Goal: Task Accomplishment & Management: Complete application form

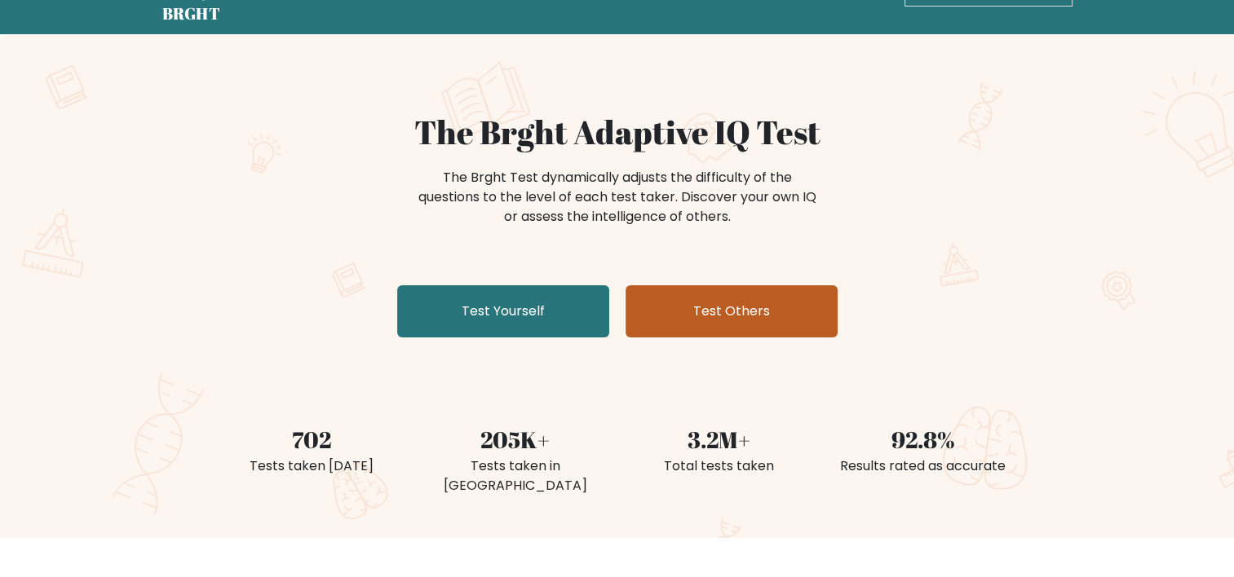
scroll to position [163, 0]
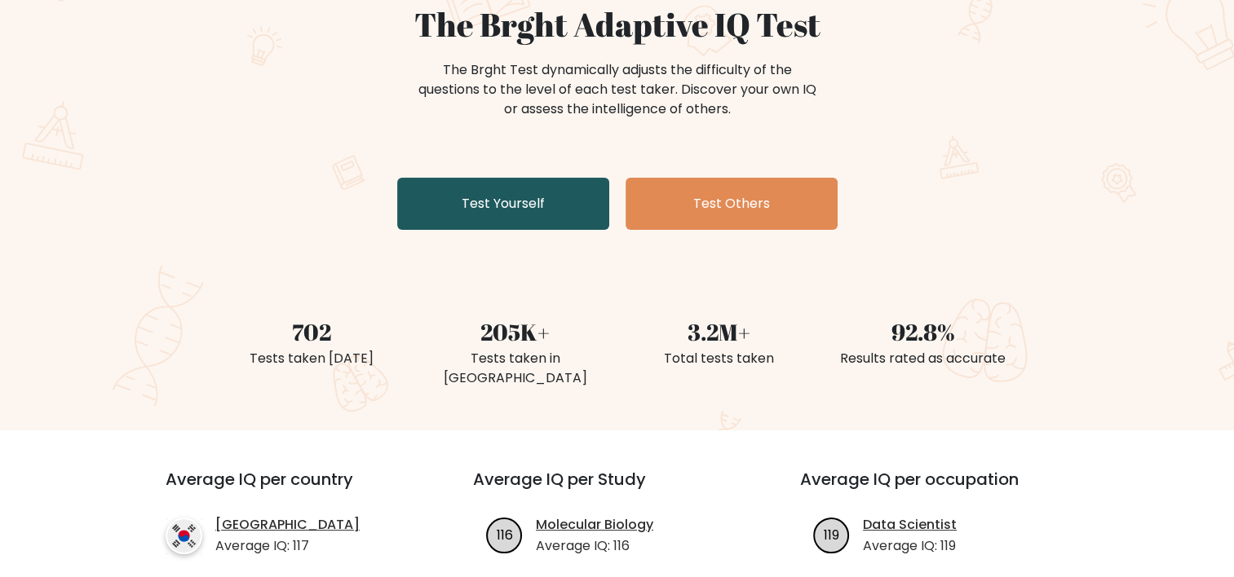
click at [574, 218] on link "Test Yourself" at bounding box center [503, 204] width 212 height 52
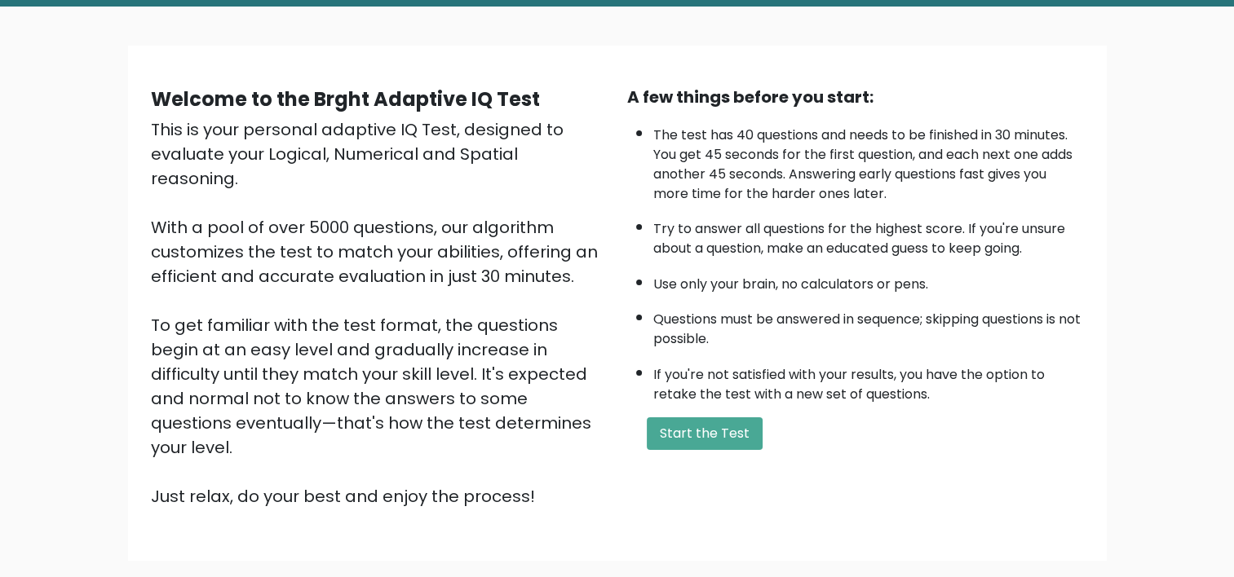
scroll to position [163, 0]
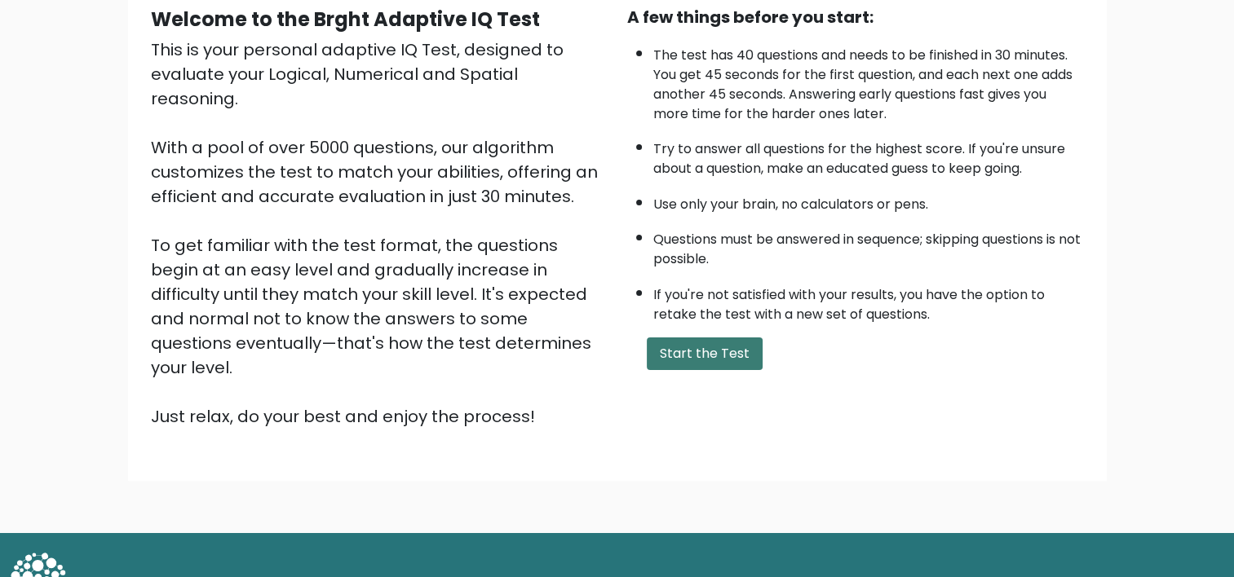
click at [734, 356] on button "Start the Test" at bounding box center [705, 354] width 116 height 33
click at [714, 358] on button "Start the Test" at bounding box center [705, 354] width 116 height 33
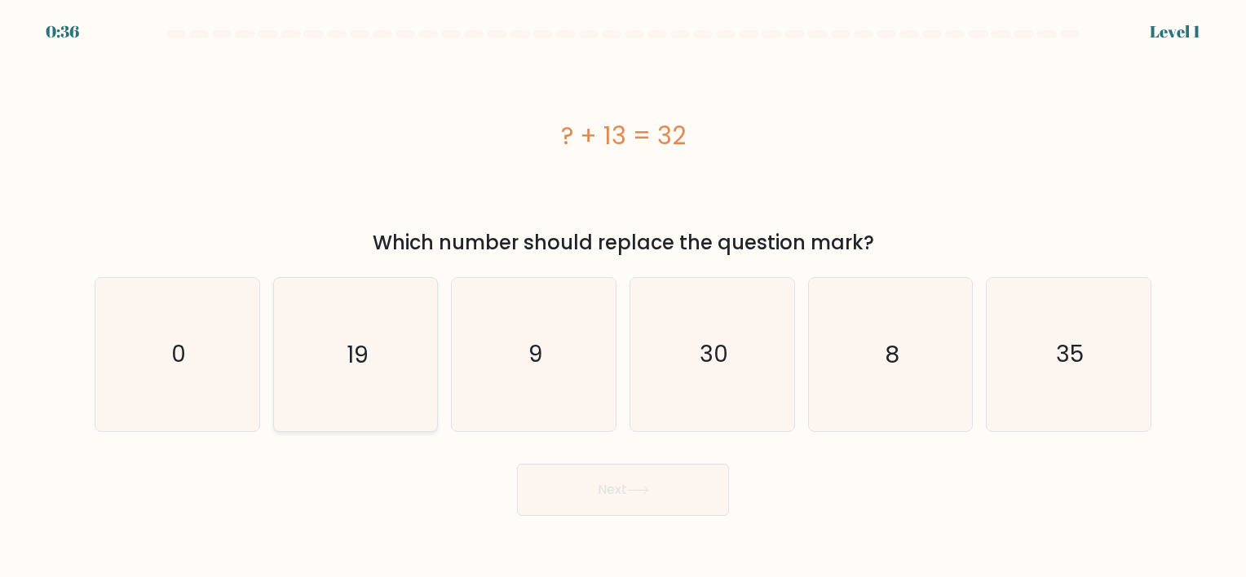
click at [312, 361] on icon "19" at bounding box center [355, 354] width 153 height 153
click at [623, 297] on input "b. 19" at bounding box center [623, 293] width 1 height 8
radio input "true"
click at [670, 506] on button "Next" at bounding box center [623, 490] width 212 height 52
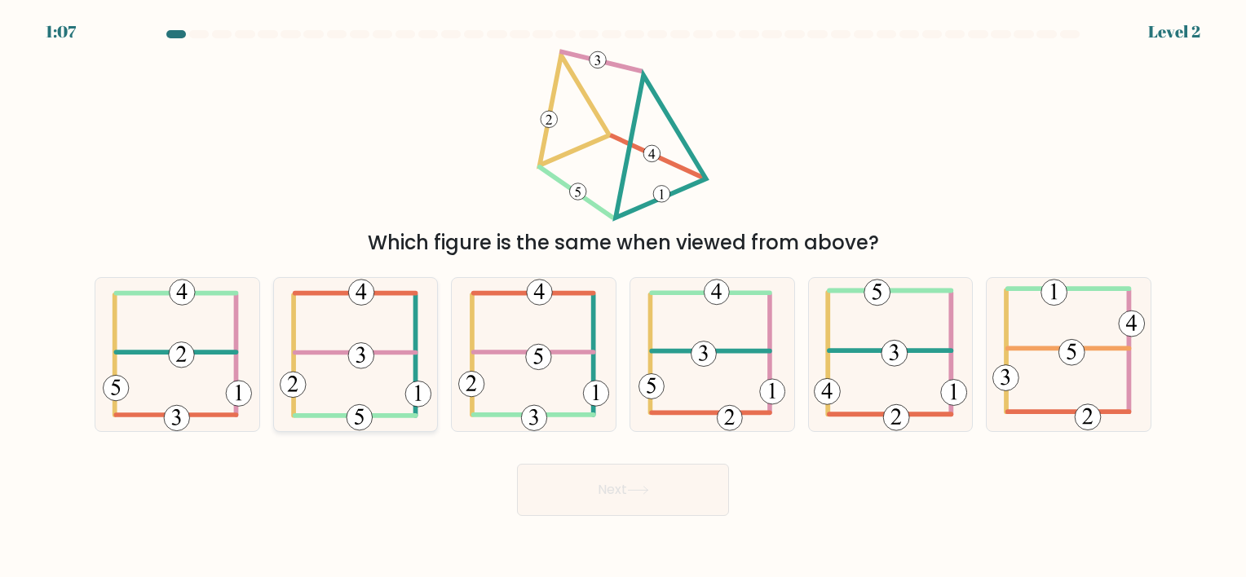
click at [395, 369] on icon at bounding box center [356, 354] width 152 height 153
click at [623, 297] on input "b." at bounding box center [623, 293] width 1 height 8
radio input "true"
click at [646, 490] on icon at bounding box center [638, 490] width 20 height 7
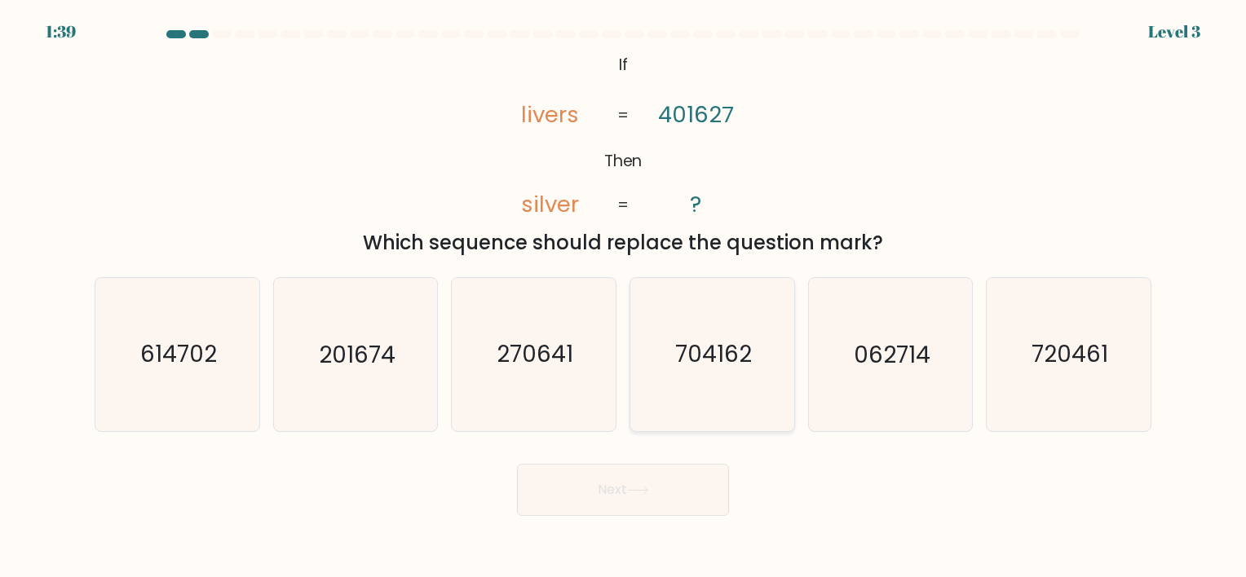
click at [703, 358] on text "704162" at bounding box center [713, 355] width 77 height 32
click at [624, 297] on input "d. 704162" at bounding box center [623, 293] width 1 height 8
radio input "true"
click at [656, 485] on button "Next" at bounding box center [623, 490] width 212 height 52
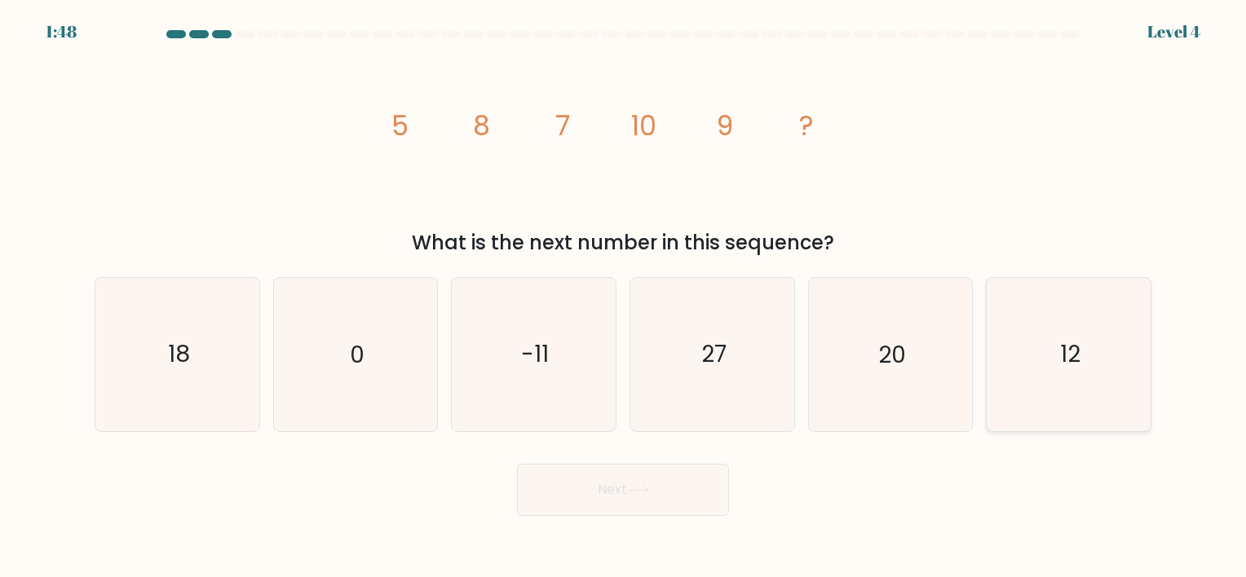
click at [1019, 329] on icon "12" at bounding box center [1069, 354] width 153 height 153
click at [624, 297] on input "f. 12" at bounding box center [623, 293] width 1 height 8
radio input "true"
click at [679, 499] on button "Next" at bounding box center [623, 490] width 212 height 52
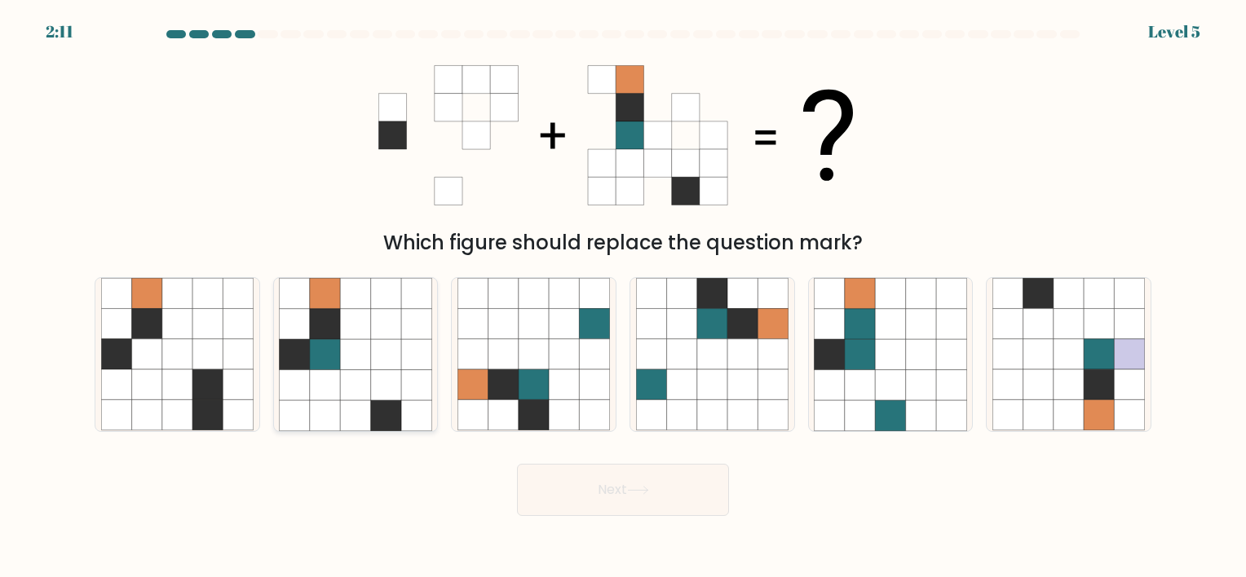
click at [340, 343] on icon at bounding box center [355, 354] width 153 height 153
click at [623, 297] on input "b." at bounding box center [623, 293] width 1 height 8
radio input "true"
click at [703, 487] on button "Next" at bounding box center [623, 490] width 212 height 52
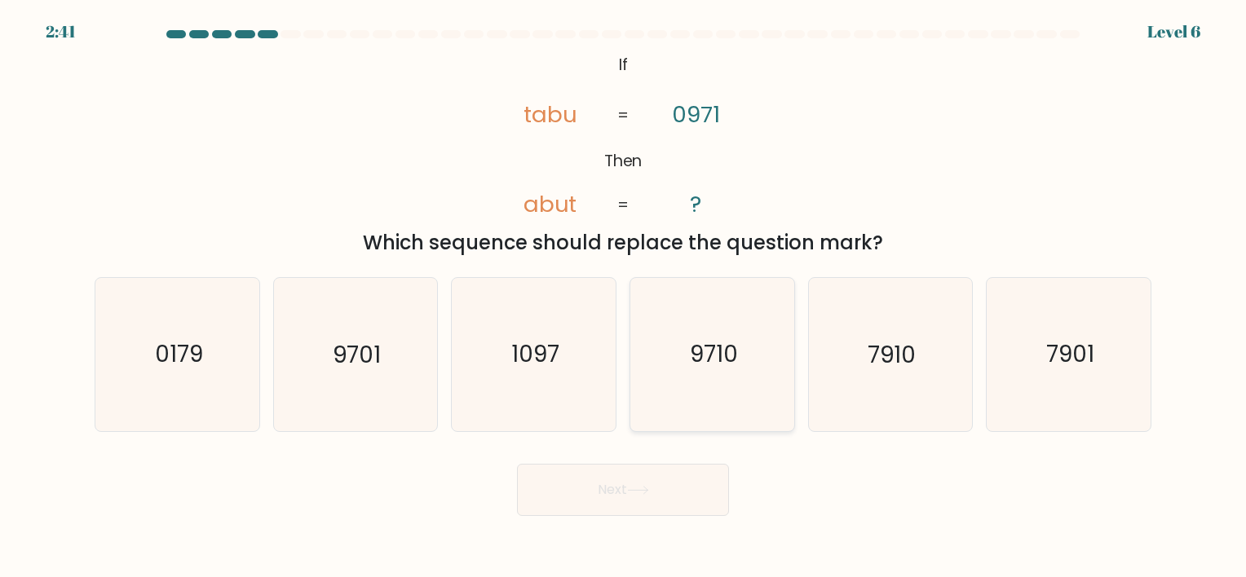
click at [723, 380] on icon "9710" at bounding box center [712, 354] width 153 height 153
click at [624, 297] on input "d. 9710" at bounding box center [623, 293] width 1 height 8
radio input "true"
click at [658, 483] on button "Next" at bounding box center [623, 490] width 212 height 52
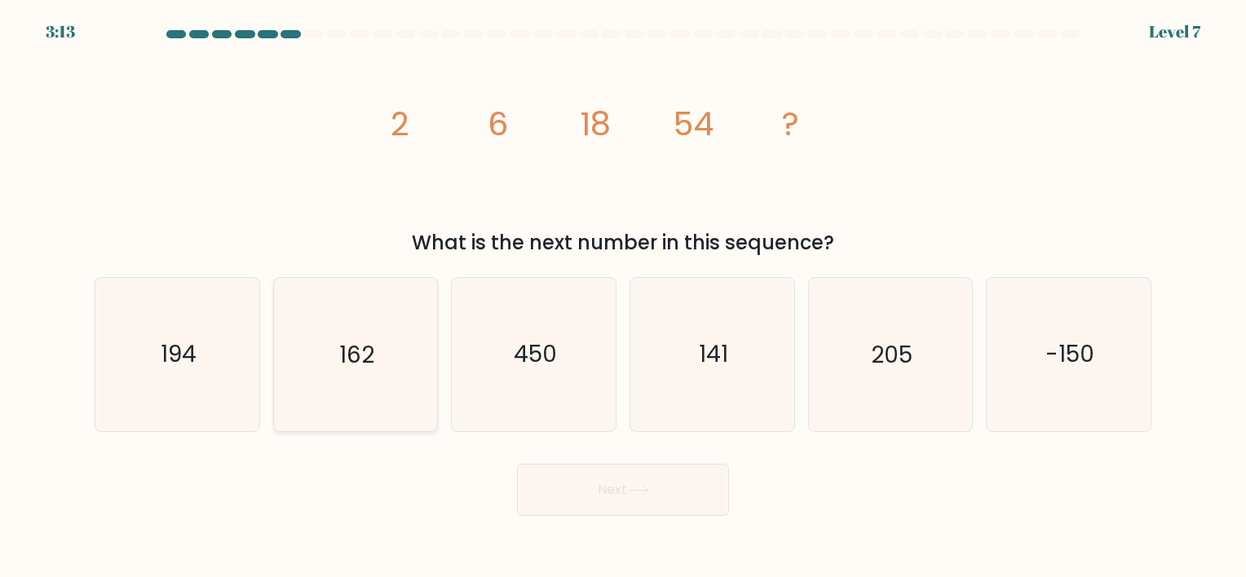
click at [408, 368] on icon "162" at bounding box center [355, 354] width 153 height 153
click at [623, 297] on input "b. 162" at bounding box center [623, 293] width 1 height 8
radio input "true"
click at [625, 484] on button "Next" at bounding box center [623, 490] width 212 height 52
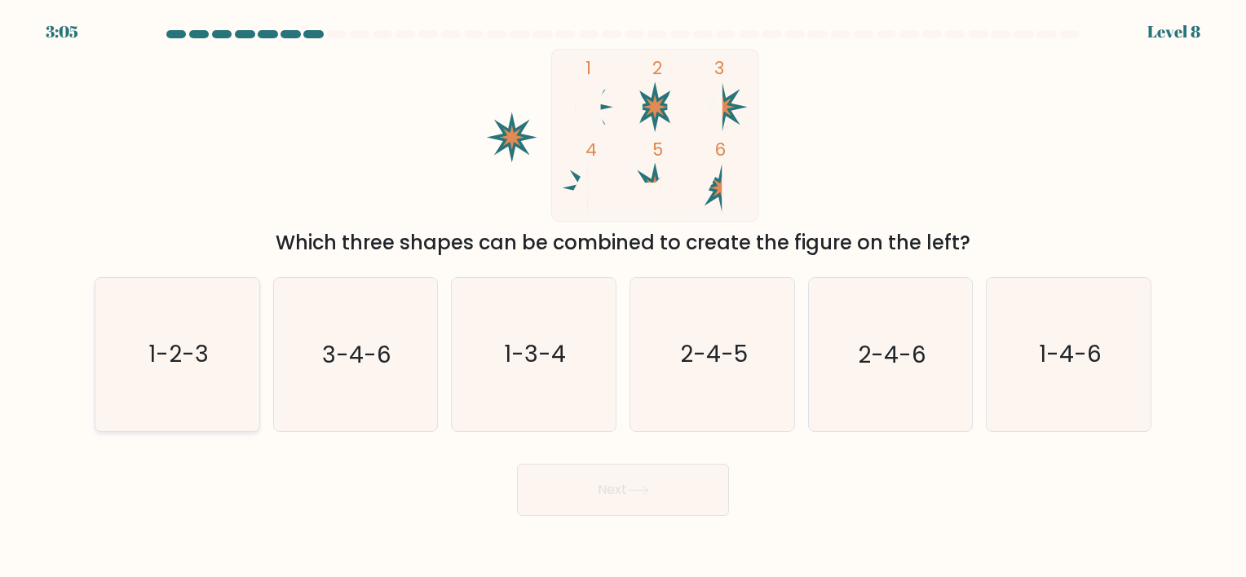
click at [200, 356] on text "1-2-3" at bounding box center [178, 355] width 60 height 32
click at [623, 297] on input "a. 1-2-3" at bounding box center [623, 293] width 1 height 8
radio input "true"
click at [617, 498] on button "Next" at bounding box center [623, 490] width 212 height 52
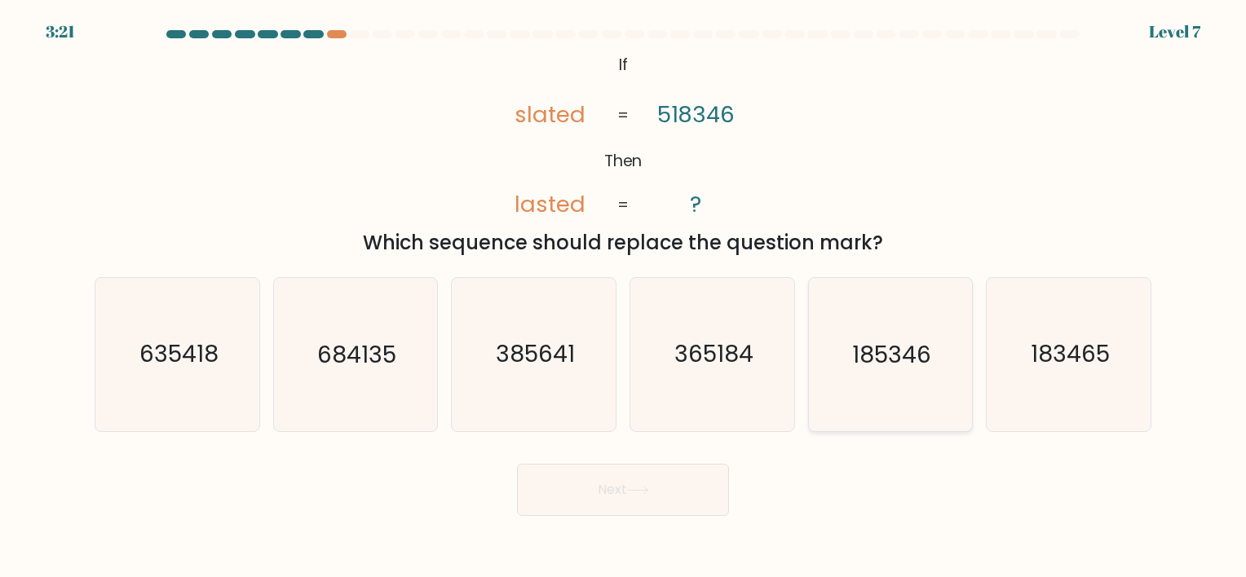
drag, startPoint x: 859, startPoint y: 375, endPoint x: 815, endPoint y: 406, distance: 53.9
click at [860, 375] on icon "185346" at bounding box center [890, 354] width 153 height 153
click at [624, 297] on input "e. 185346" at bounding box center [623, 293] width 1 height 8
radio input "true"
click at [712, 473] on button "Next" at bounding box center [623, 490] width 212 height 52
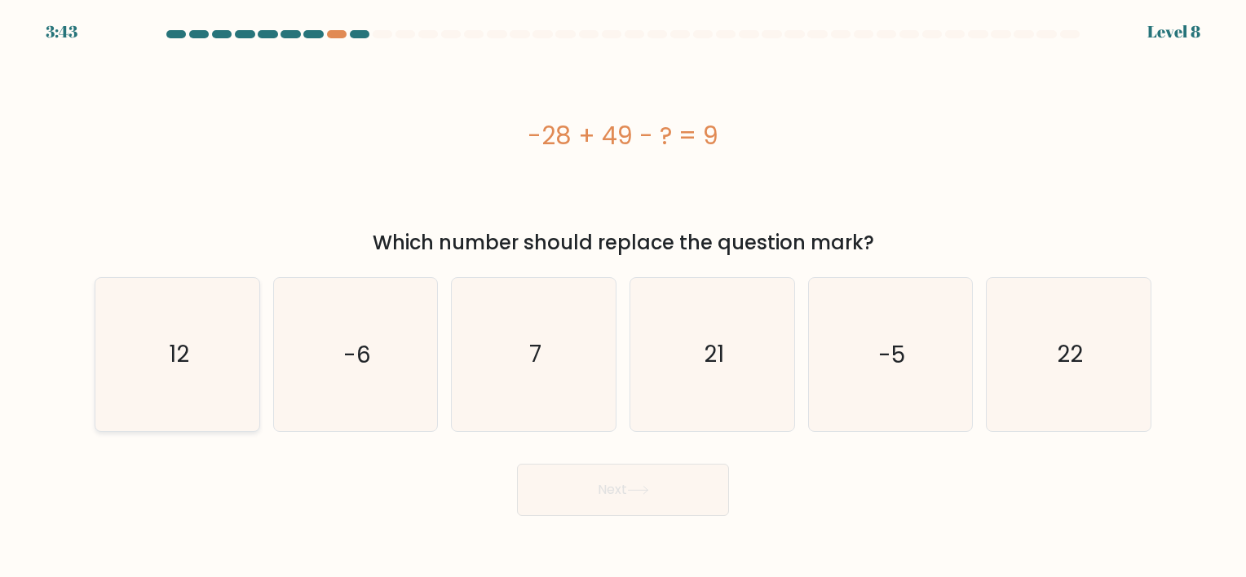
click at [254, 359] on div "12" at bounding box center [178, 354] width 166 height 154
click at [623, 297] on input "a. 12" at bounding box center [623, 293] width 1 height 8
radio input "true"
click at [555, 493] on button "Next" at bounding box center [623, 490] width 212 height 52
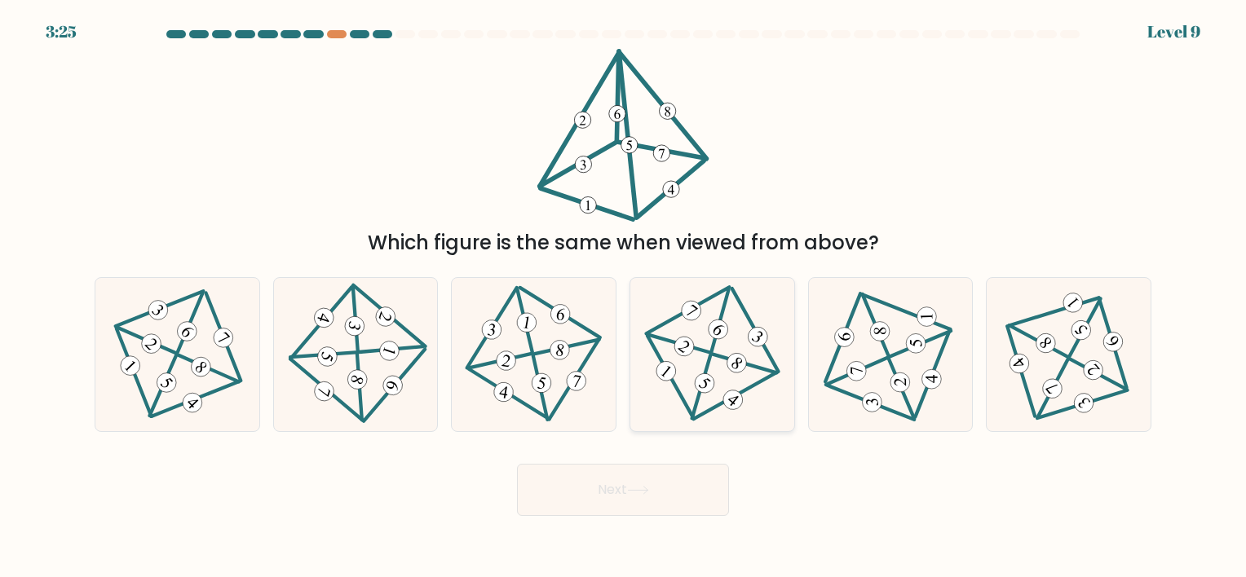
click at [747, 368] on icon at bounding box center [712, 355] width 124 height 122
click at [624, 297] on input "d." at bounding box center [623, 293] width 1 height 8
radio input "true"
click at [206, 379] on icon at bounding box center [177, 355] width 125 height 122
click at [623, 297] on input "a." at bounding box center [623, 293] width 1 height 8
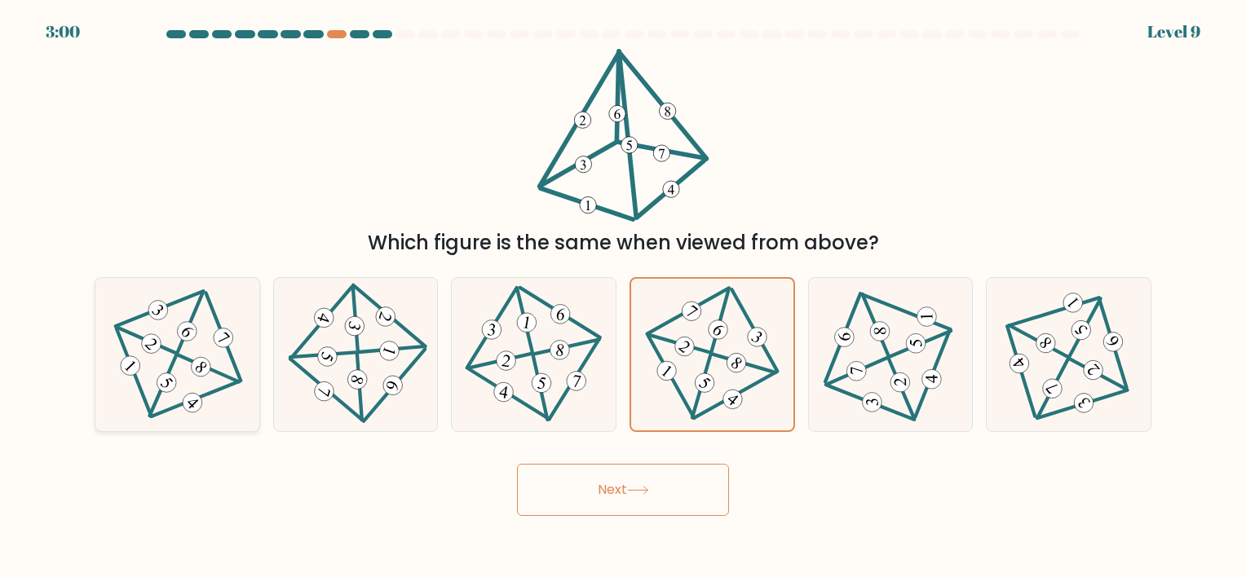
radio input "true"
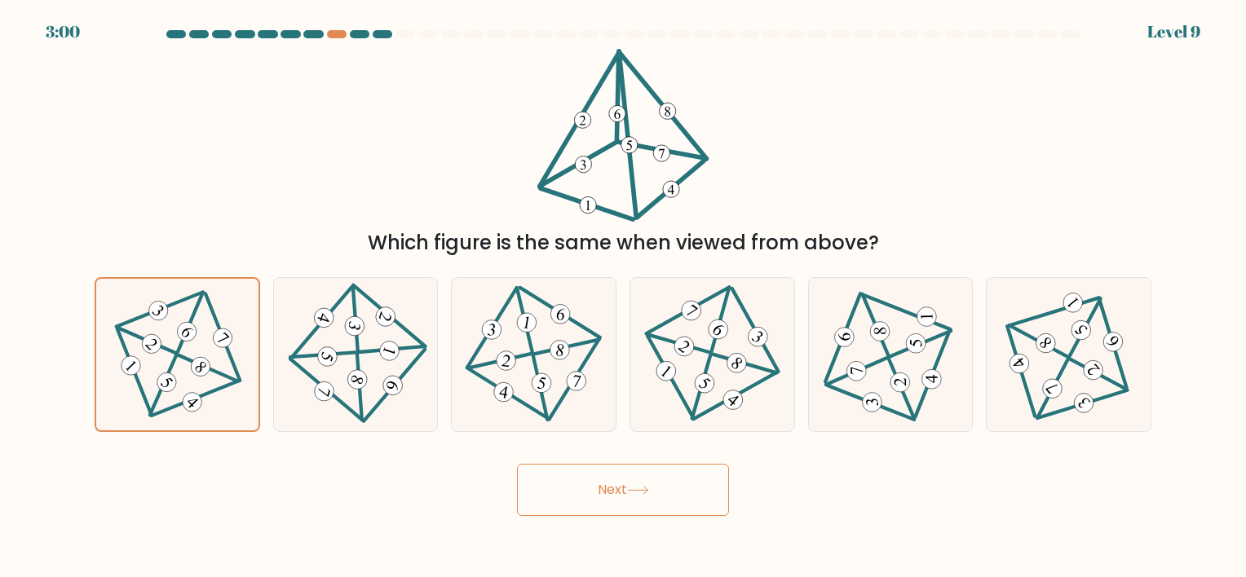
click at [558, 493] on button "Next" at bounding box center [623, 490] width 212 height 52
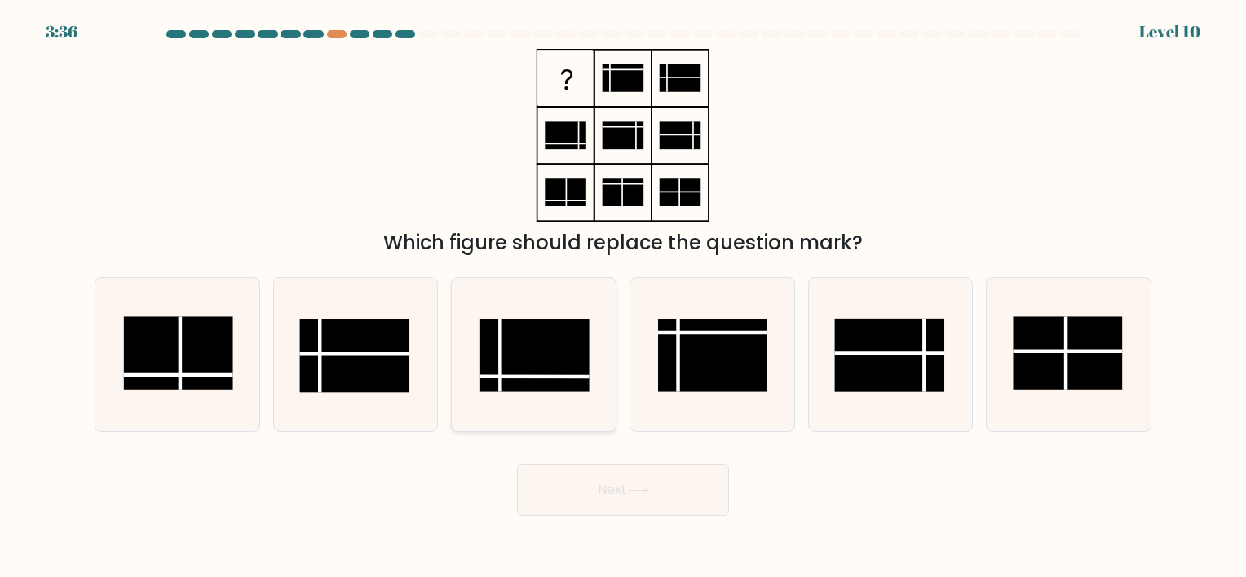
click at [555, 349] on rect at bounding box center [534, 356] width 109 height 73
click at [623, 297] on input "c." at bounding box center [623, 293] width 1 height 8
radio input "true"
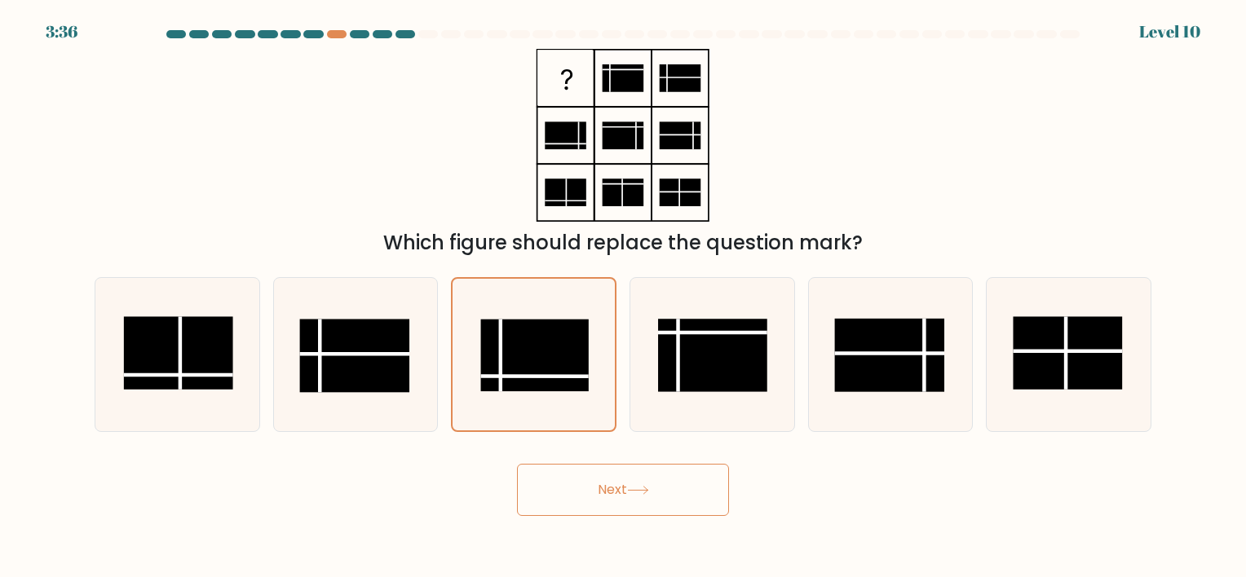
click at [589, 463] on div "Next" at bounding box center [623, 484] width 1077 height 64
click at [593, 490] on button "Next" at bounding box center [623, 490] width 212 height 52
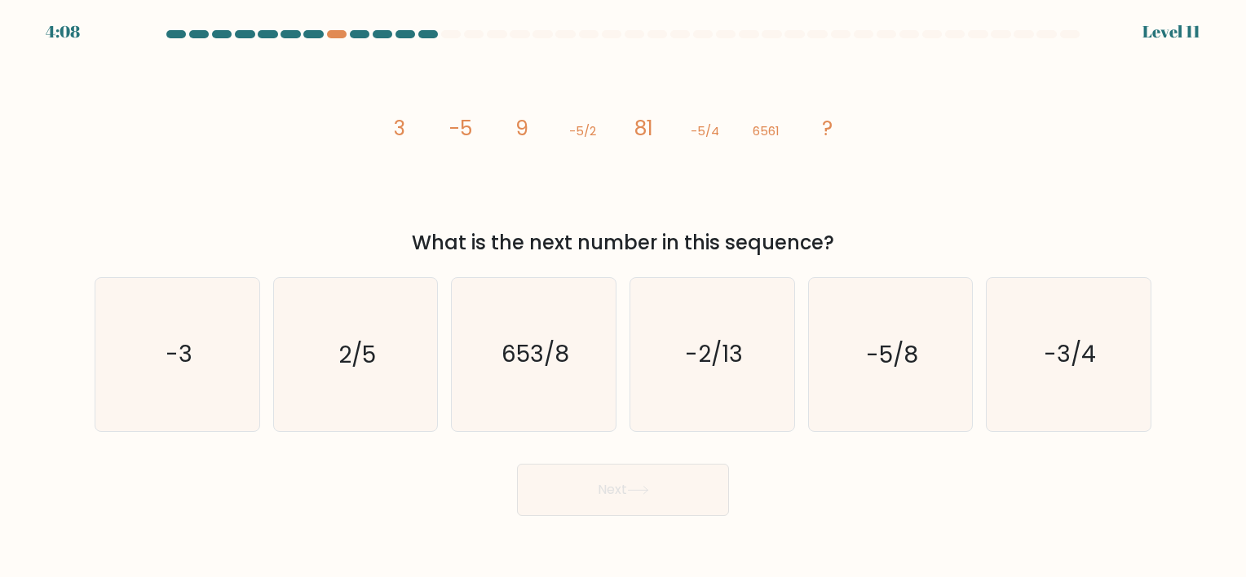
click at [268, 389] on div "b. 2/5" at bounding box center [356, 354] width 179 height 154
click at [307, 378] on icon "2/5" at bounding box center [355, 354] width 153 height 153
click at [623, 297] on input "b. 2/5" at bounding box center [623, 293] width 1 height 8
radio input "true"
click at [601, 388] on icon "653/8" at bounding box center [534, 354] width 153 height 153
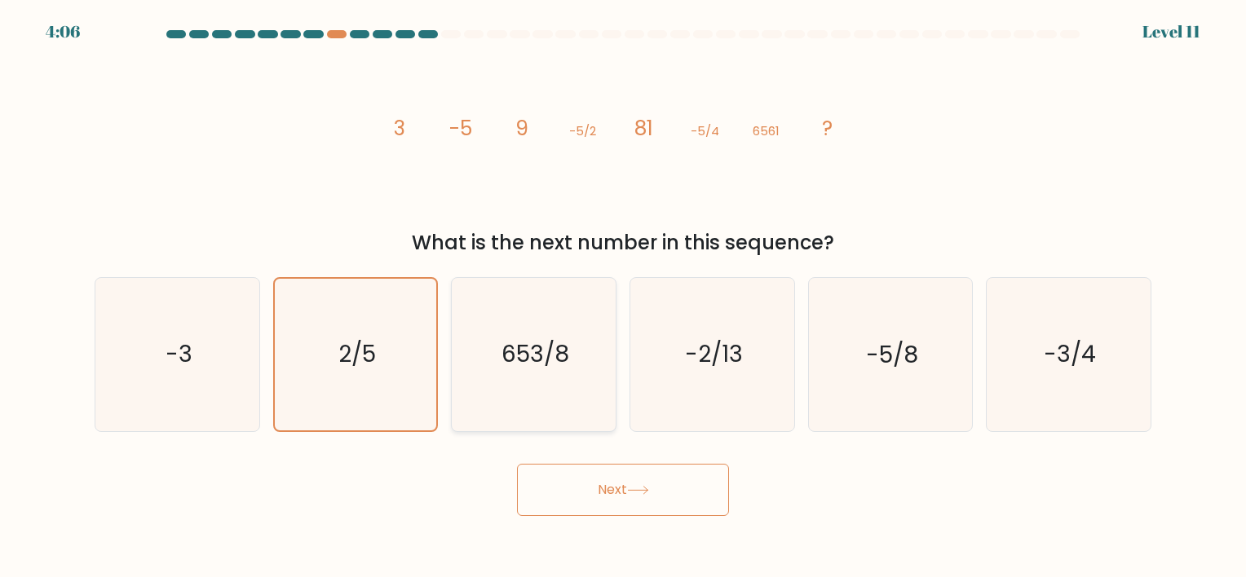
click at [623, 297] on input "c. 653/8" at bounding box center [623, 293] width 1 height 8
radio input "true"
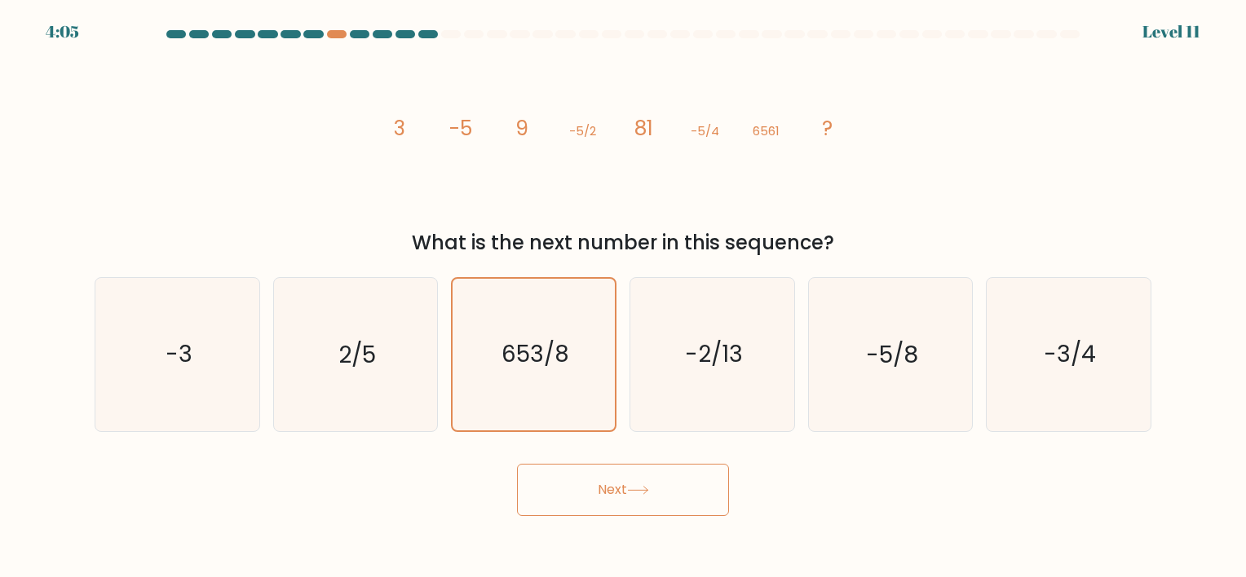
click at [624, 470] on button "Next" at bounding box center [623, 490] width 212 height 52
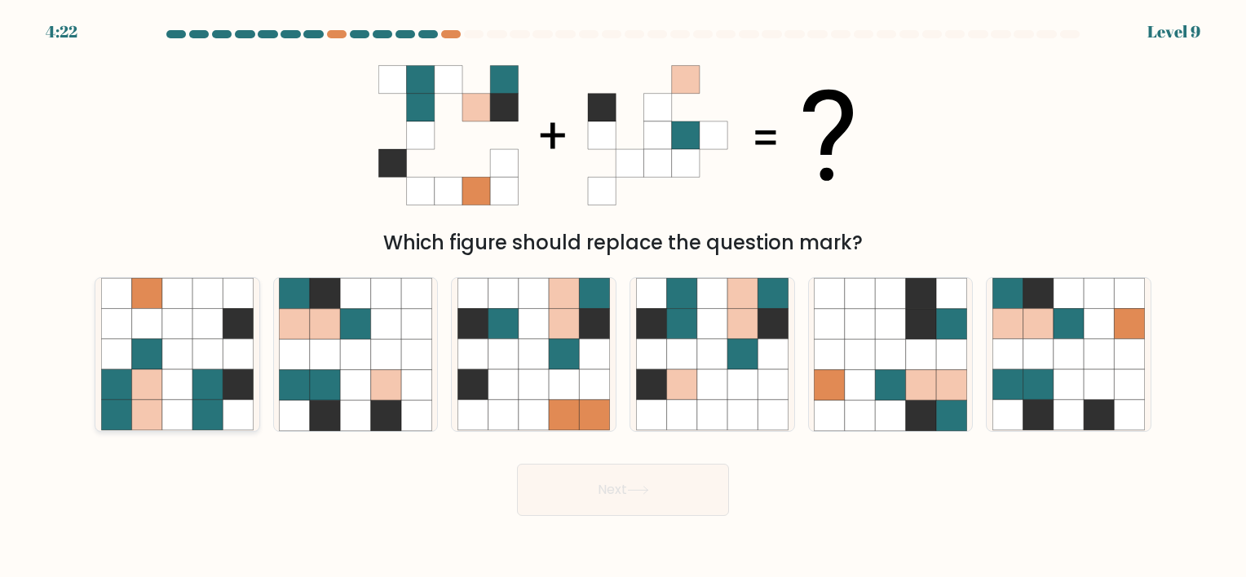
click at [217, 365] on icon at bounding box center [207, 354] width 30 height 30
click at [623, 297] on input "a." at bounding box center [623, 293] width 1 height 8
radio input "true"
click at [683, 497] on button "Next" at bounding box center [623, 490] width 212 height 52
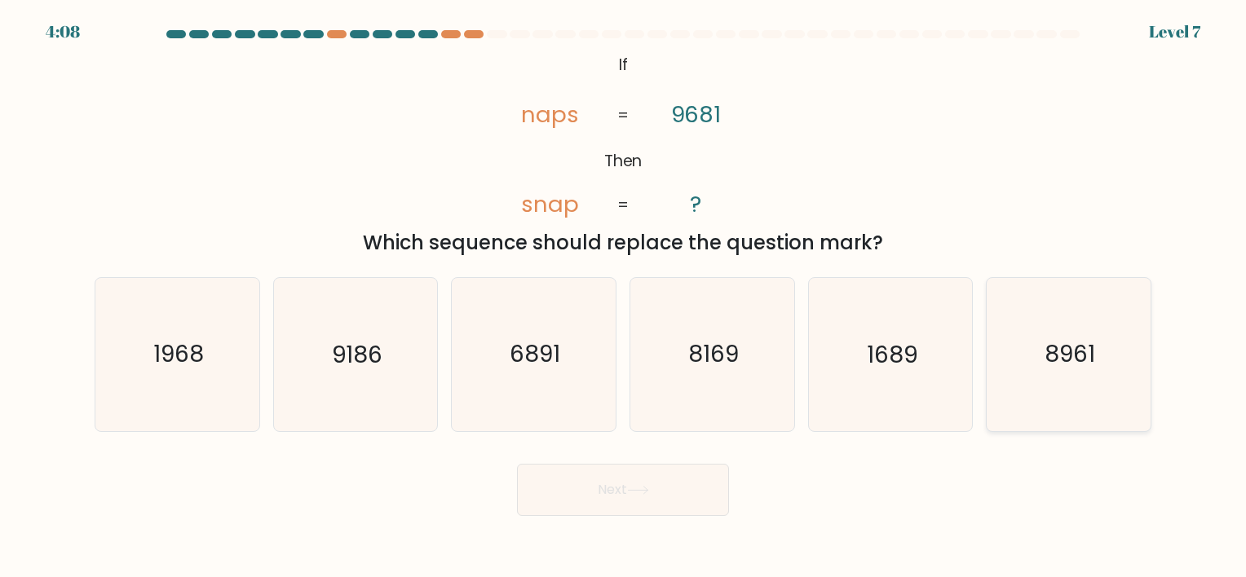
click at [1096, 375] on icon "8961" at bounding box center [1069, 354] width 153 height 153
click at [624, 297] on input "f. 8961" at bounding box center [623, 293] width 1 height 8
radio input "true"
click at [708, 577] on html "4:05 Level 7" at bounding box center [623, 288] width 1246 height 577
click at [683, 480] on button "Next" at bounding box center [623, 490] width 212 height 52
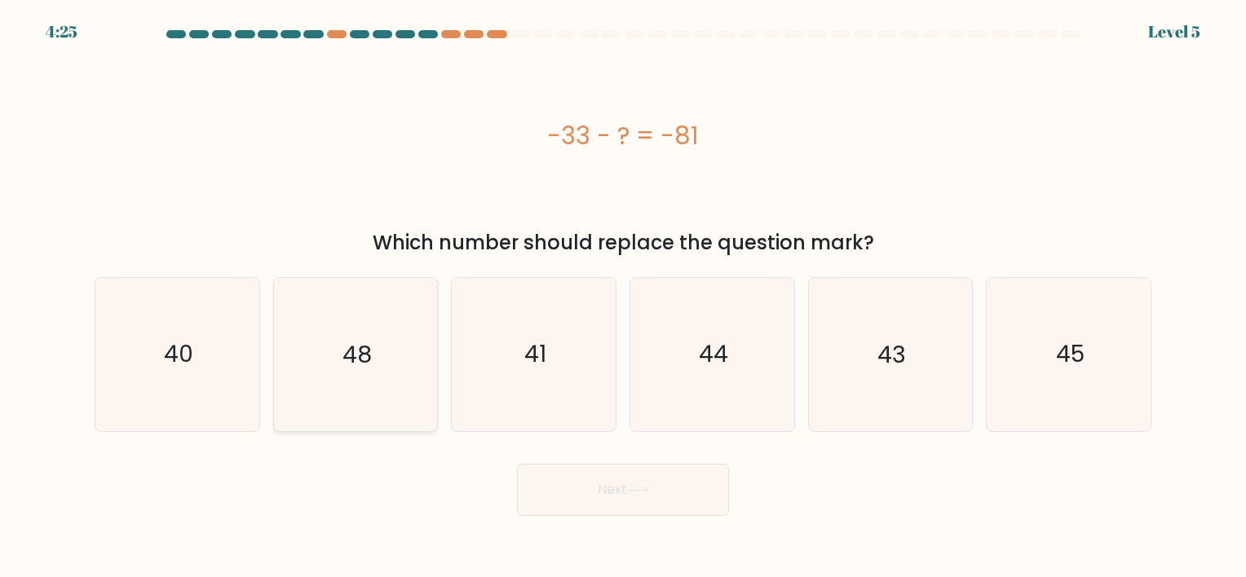
click at [433, 370] on div "48" at bounding box center [356, 354] width 166 height 154
click at [623, 297] on input "b. 48" at bounding box center [623, 293] width 1 height 8
radio input "true"
click at [554, 496] on button "Next" at bounding box center [623, 490] width 212 height 52
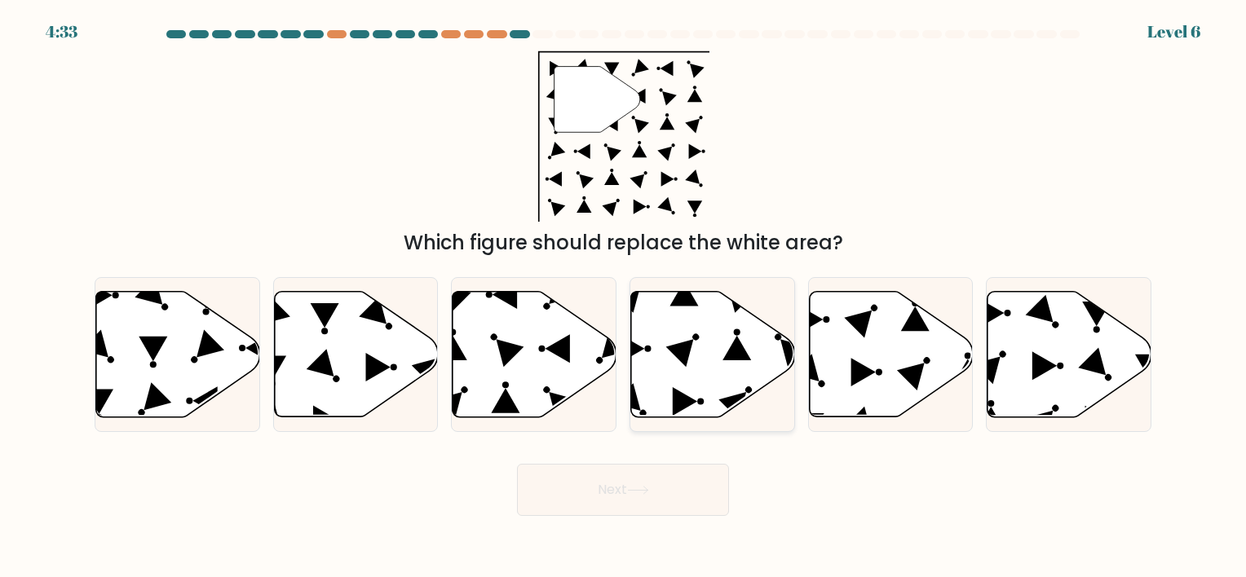
click at [688, 379] on icon at bounding box center [713, 354] width 164 height 126
click at [624, 297] on input "d." at bounding box center [623, 293] width 1 height 8
radio input "true"
click at [721, 480] on button "Next" at bounding box center [623, 490] width 212 height 52
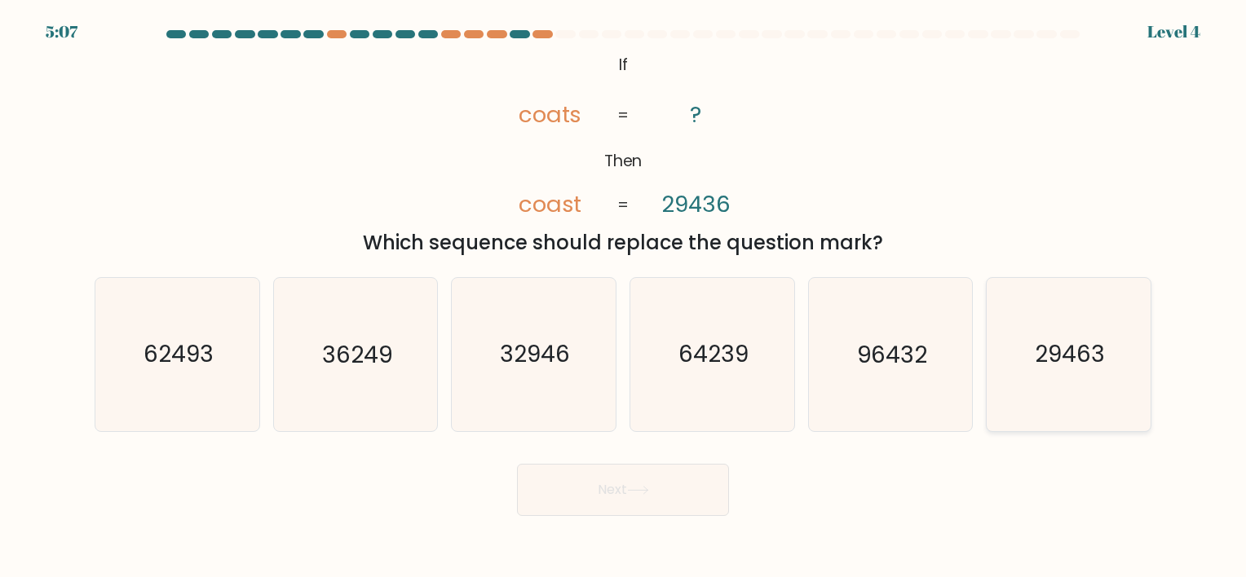
click at [1023, 378] on icon "29463" at bounding box center [1069, 354] width 153 height 153
click at [624, 297] on input "f. 29463" at bounding box center [623, 293] width 1 height 8
radio input "true"
click at [612, 480] on button "Next" at bounding box center [623, 490] width 212 height 52
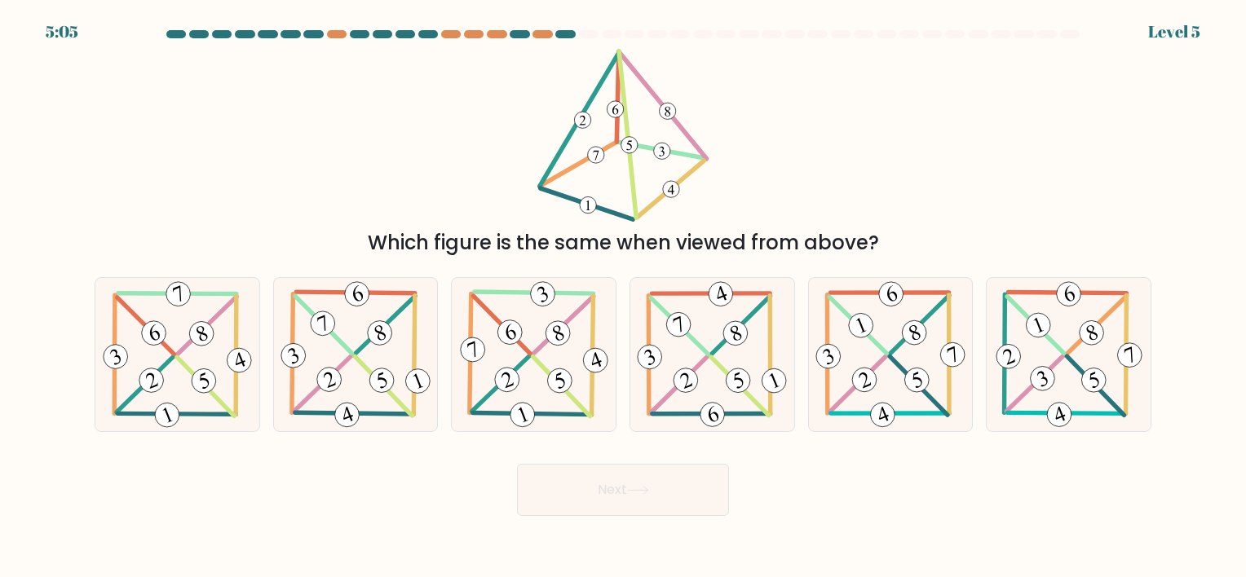
click at [604, 493] on button "Next" at bounding box center [623, 490] width 212 height 52
click at [787, 184] on div "Which figure is the same when viewed from above?" at bounding box center [623, 153] width 1077 height 209
click at [517, 357] on icon at bounding box center [534, 354] width 155 height 153
click at [623, 297] on input "c." at bounding box center [623, 293] width 1 height 8
radio input "true"
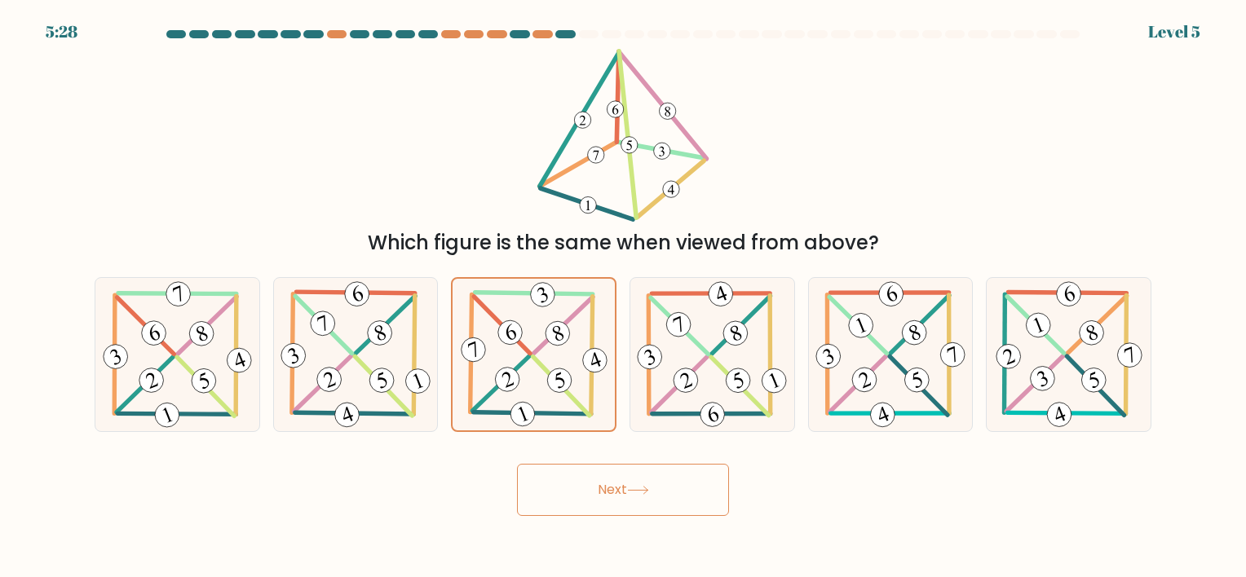
click at [586, 460] on div "Next" at bounding box center [623, 484] width 1077 height 64
click at [590, 470] on button "Next" at bounding box center [623, 490] width 212 height 52
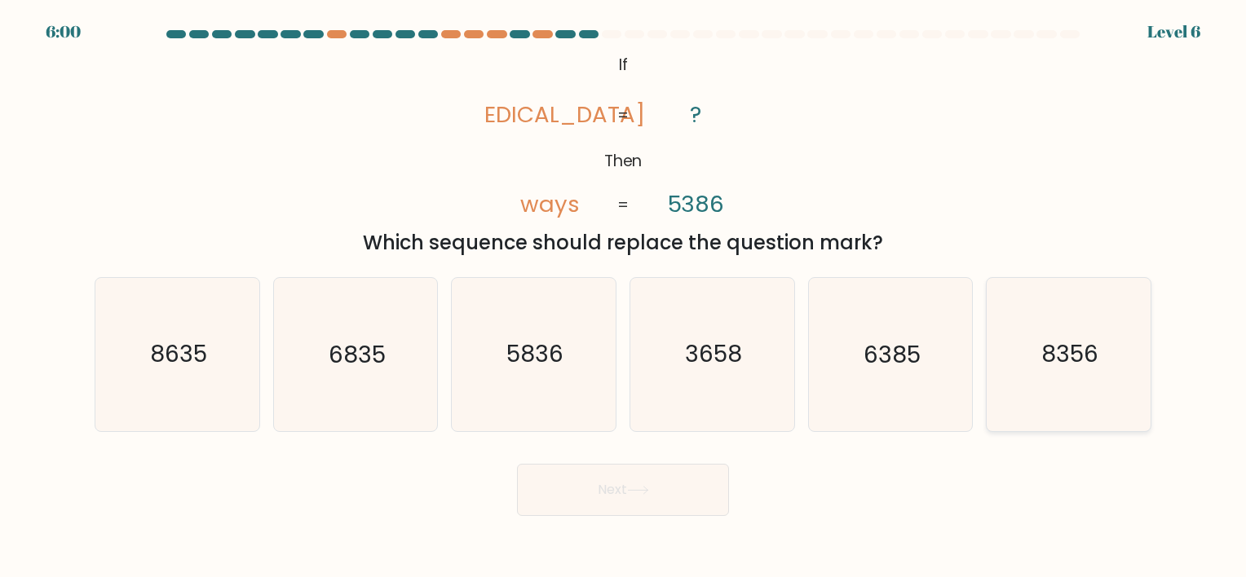
click at [1059, 405] on icon "8356" at bounding box center [1069, 354] width 153 height 153
click at [624, 297] on input "f. 8356" at bounding box center [623, 293] width 1 height 8
radio input "true"
click at [641, 492] on icon at bounding box center [638, 490] width 22 height 9
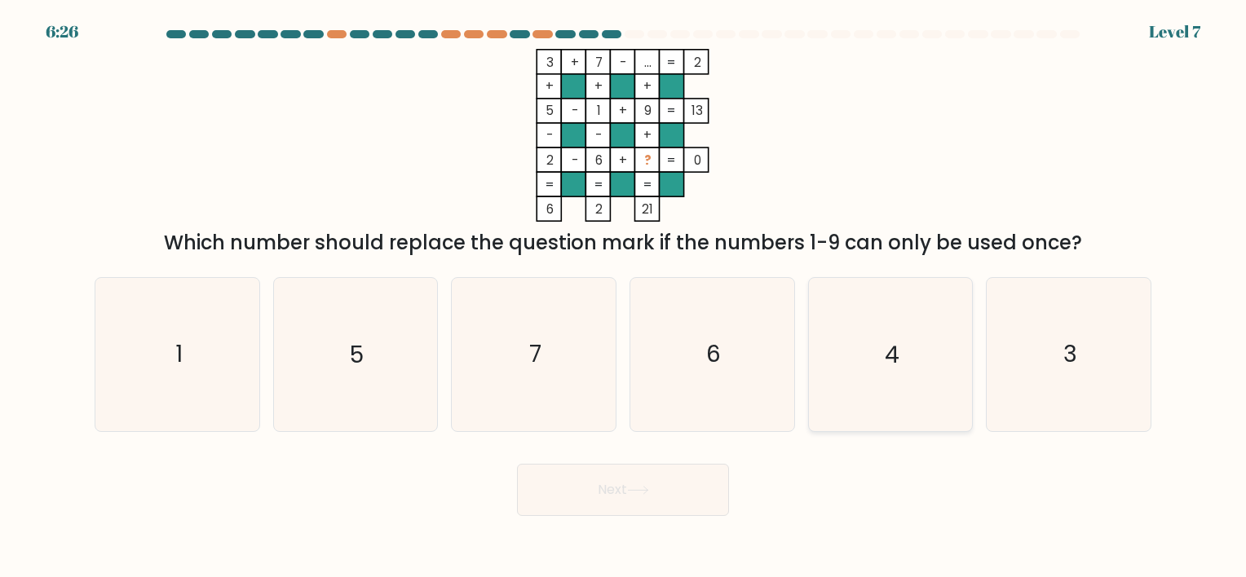
click at [843, 369] on icon "4" at bounding box center [890, 354] width 153 height 153
click at [624, 297] on input "e. 4" at bounding box center [623, 293] width 1 height 8
radio input "true"
click at [675, 507] on button "Next" at bounding box center [623, 490] width 212 height 52
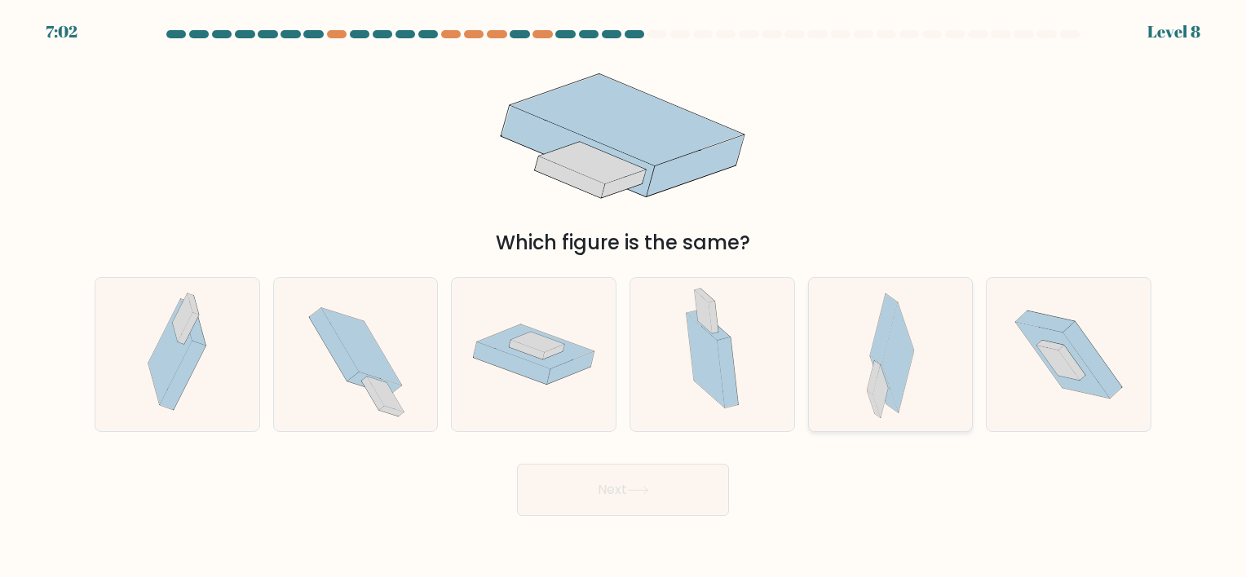
click at [896, 356] on icon at bounding box center [898, 358] width 32 height 111
click at [624, 297] on input "e." at bounding box center [623, 293] width 1 height 8
radio input "true"
click at [585, 498] on button "Next" at bounding box center [623, 490] width 212 height 52
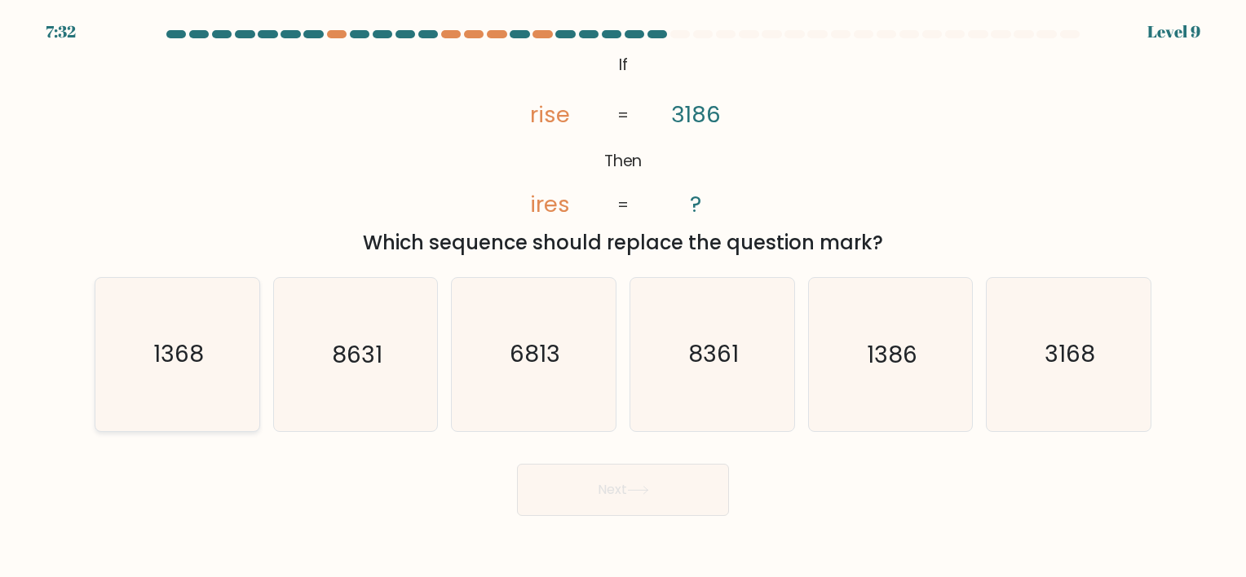
click at [238, 342] on icon "1368" at bounding box center [177, 354] width 153 height 153
click at [623, 297] on input "a. 1368" at bounding box center [623, 293] width 1 height 8
radio input "true"
click at [715, 496] on button "Next" at bounding box center [623, 490] width 212 height 52
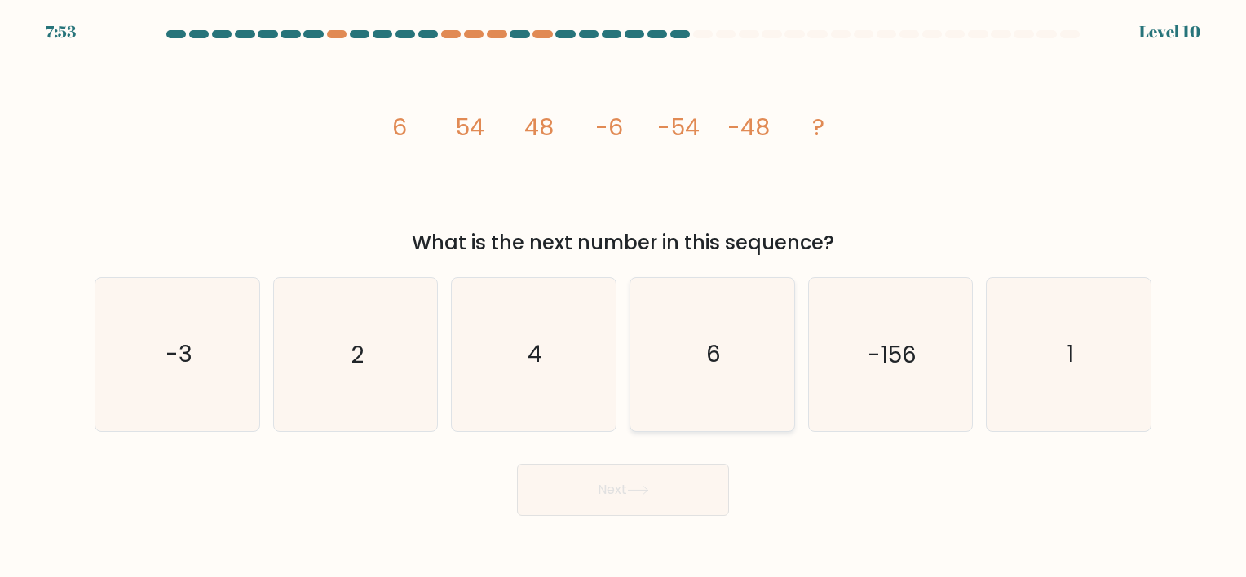
click at [708, 409] on icon "6" at bounding box center [712, 354] width 153 height 153
click at [624, 297] on input "d. 6" at bounding box center [623, 293] width 1 height 8
radio input "true"
click at [662, 489] on button "Next" at bounding box center [623, 490] width 212 height 52
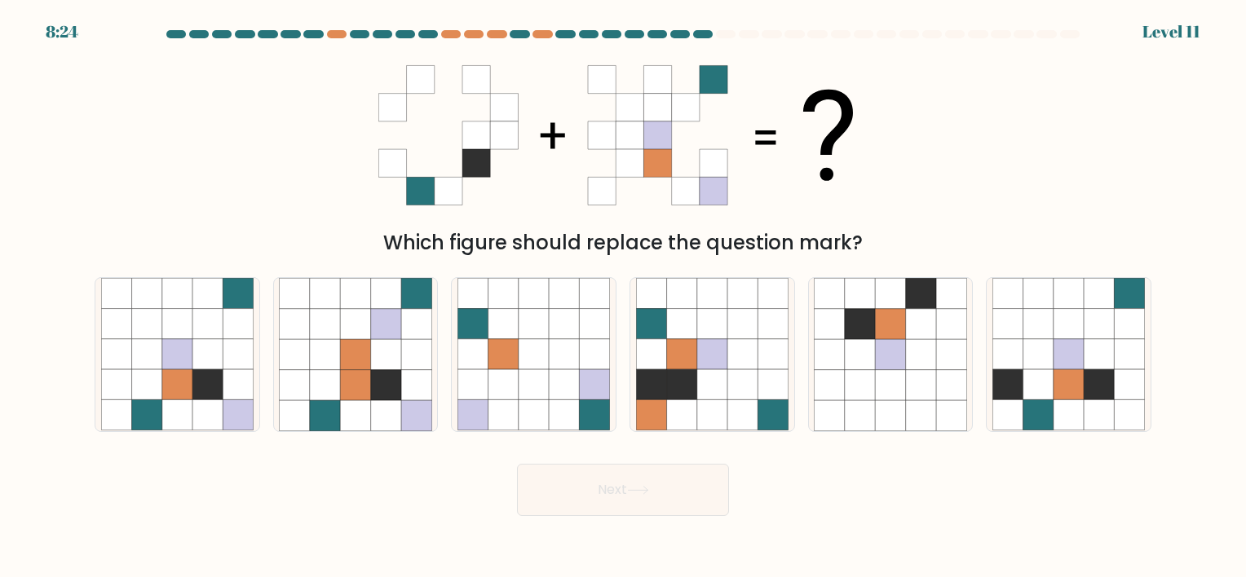
click at [27, 349] on form at bounding box center [623, 273] width 1246 height 486
click at [183, 321] on icon at bounding box center [177, 324] width 30 height 30
click at [623, 297] on input "a." at bounding box center [623, 293] width 1 height 8
radio input "true"
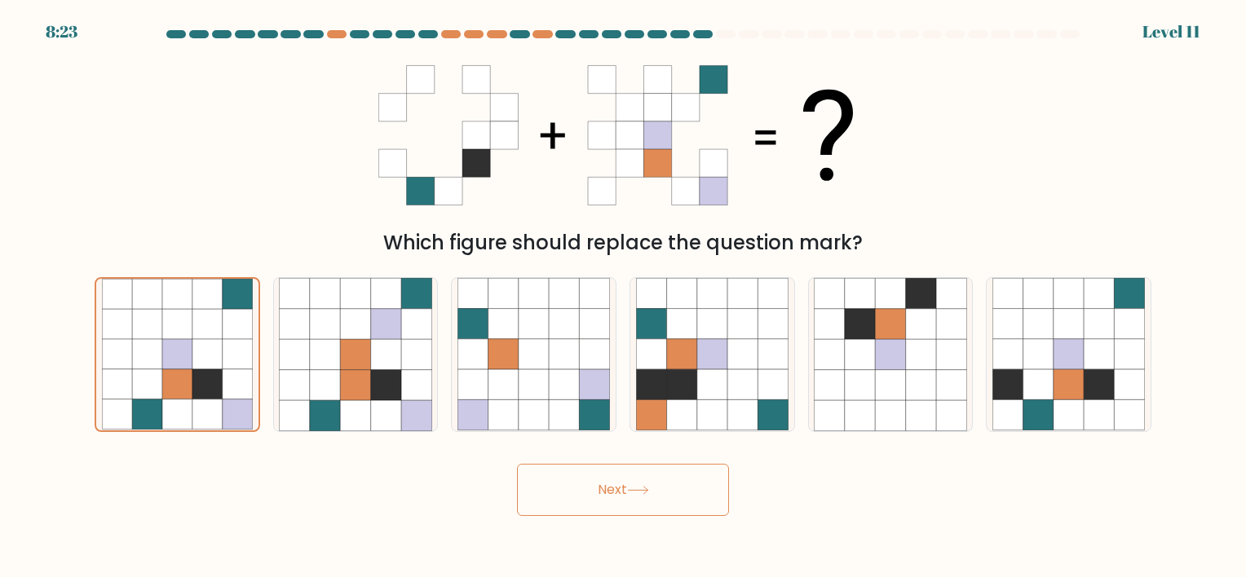
click at [667, 480] on button "Next" at bounding box center [623, 490] width 212 height 52
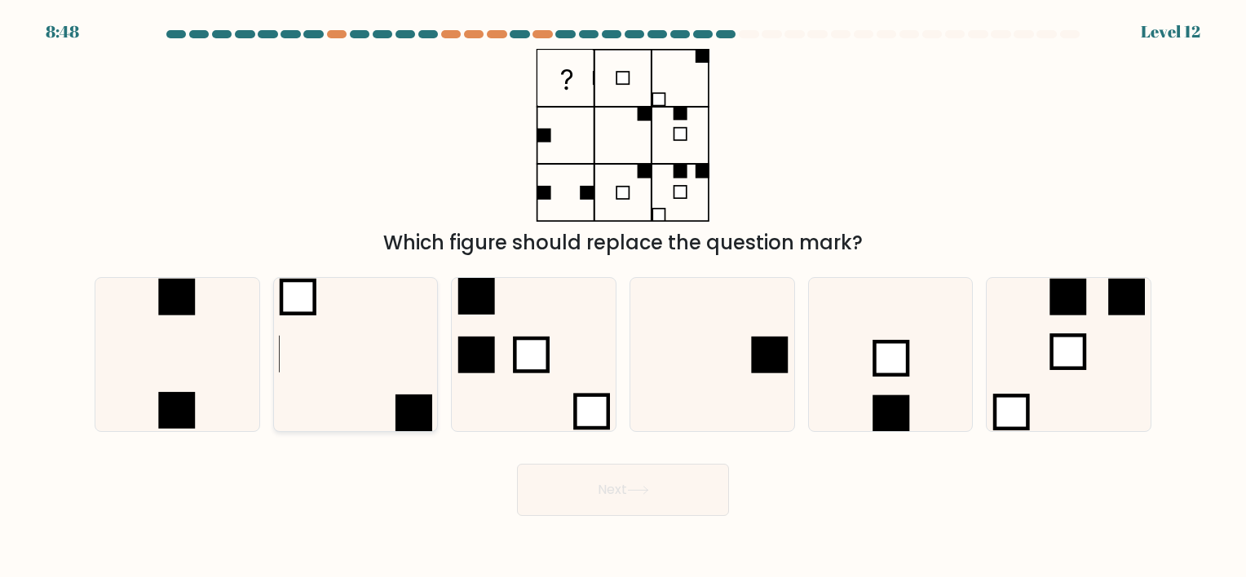
click at [379, 294] on icon at bounding box center [355, 354] width 153 height 153
click at [623, 294] on input "b." at bounding box center [623, 293] width 1 height 8
radio input "true"
click at [592, 495] on button "Next" at bounding box center [623, 490] width 212 height 52
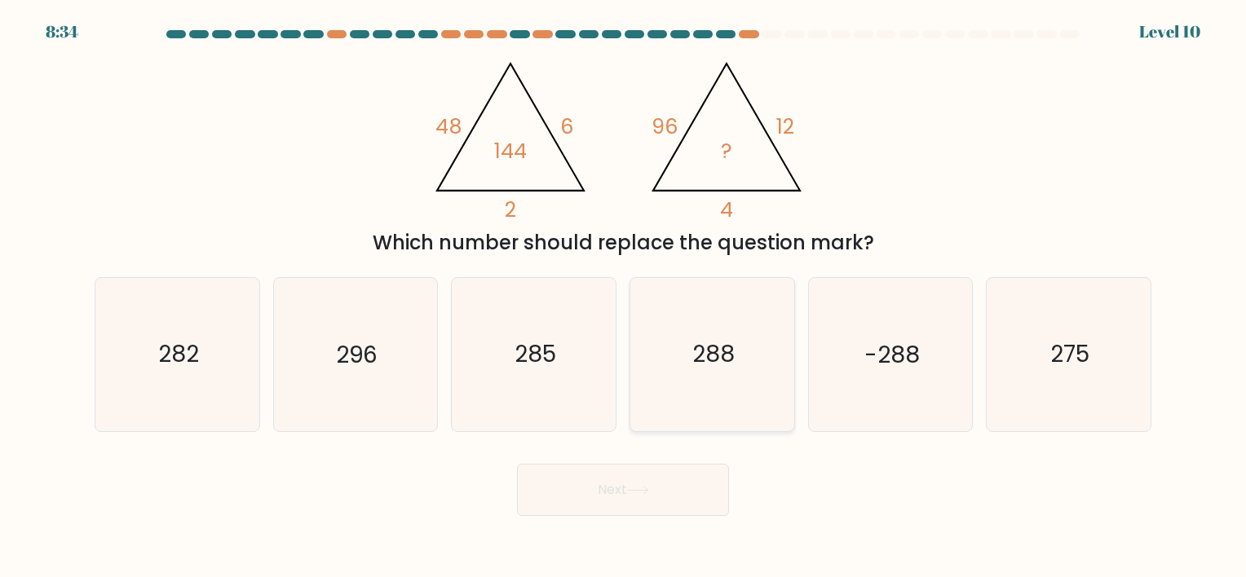
click at [727, 397] on icon "288" at bounding box center [712, 354] width 153 height 153
click at [624, 297] on input "d. 288" at bounding box center [623, 293] width 1 height 8
radio input "true"
click at [715, 482] on button "Next" at bounding box center [623, 490] width 212 height 52
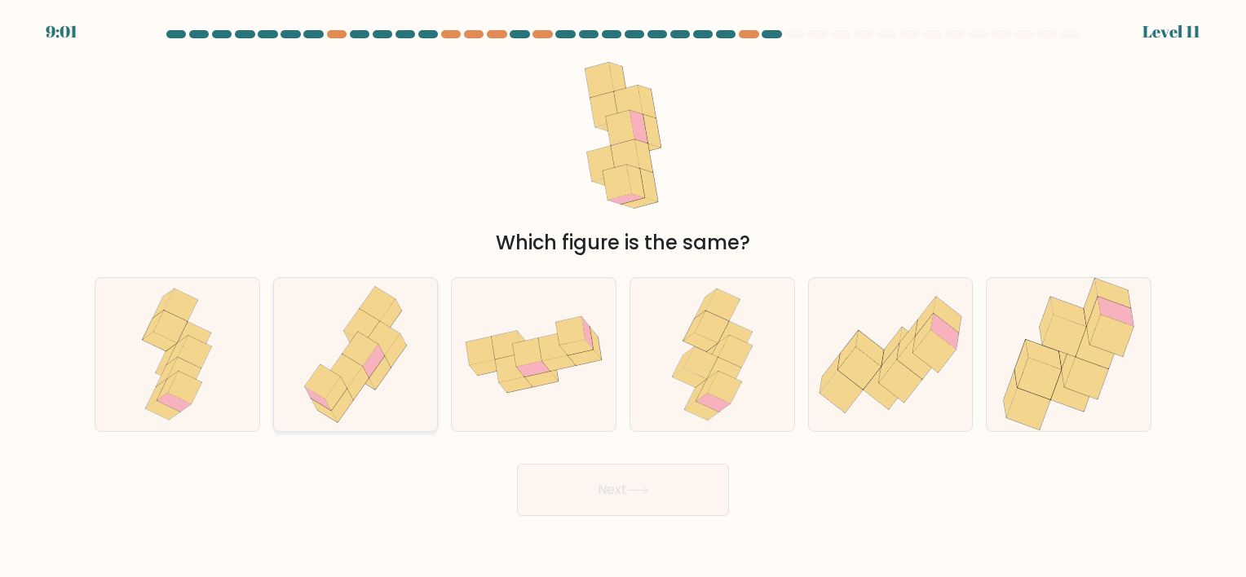
click at [356, 361] on icon at bounding box center [361, 349] width 36 height 34
click at [623, 297] on input "b." at bounding box center [623, 293] width 1 height 8
radio input "true"
click at [650, 522] on body "9:00 Level 11" at bounding box center [623, 288] width 1246 height 577
click at [650, 480] on button "Next" at bounding box center [623, 490] width 212 height 52
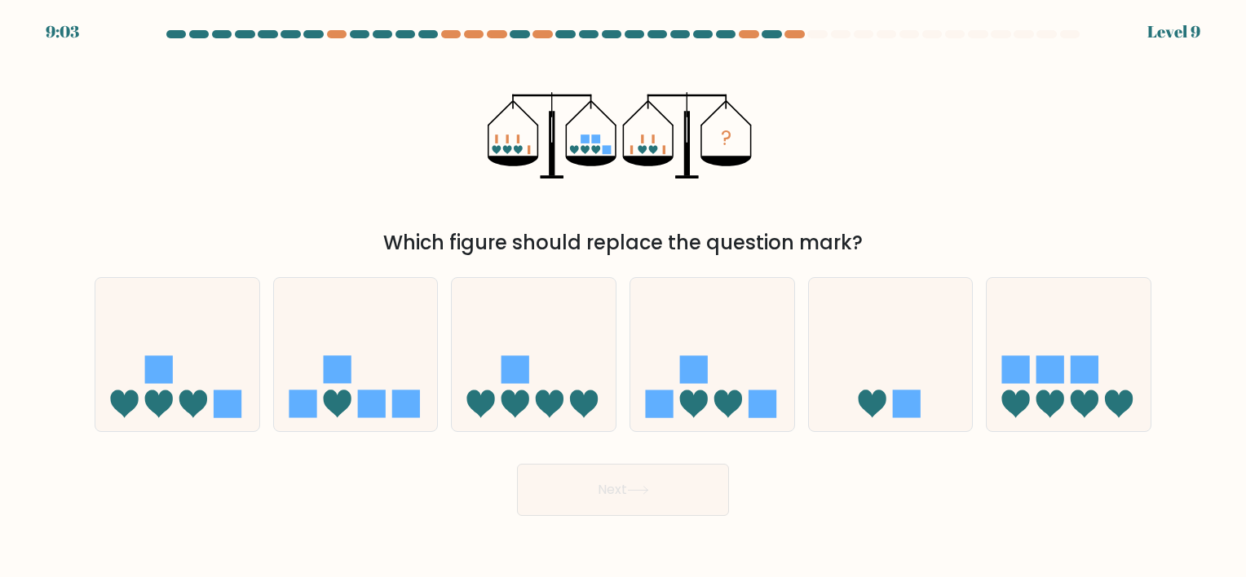
click at [796, 336] on div "d." at bounding box center [712, 354] width 179 height 154
click at [754, 397] on rect at bounding box center [763, 405] width 28 height 28
click at [624, 297] on input "d." at bounding box center [623, 293] width 1 height 8
radio input "true"
click at [706, 466] on button "Next" at bounding box center [623, 490] width 212 height 52
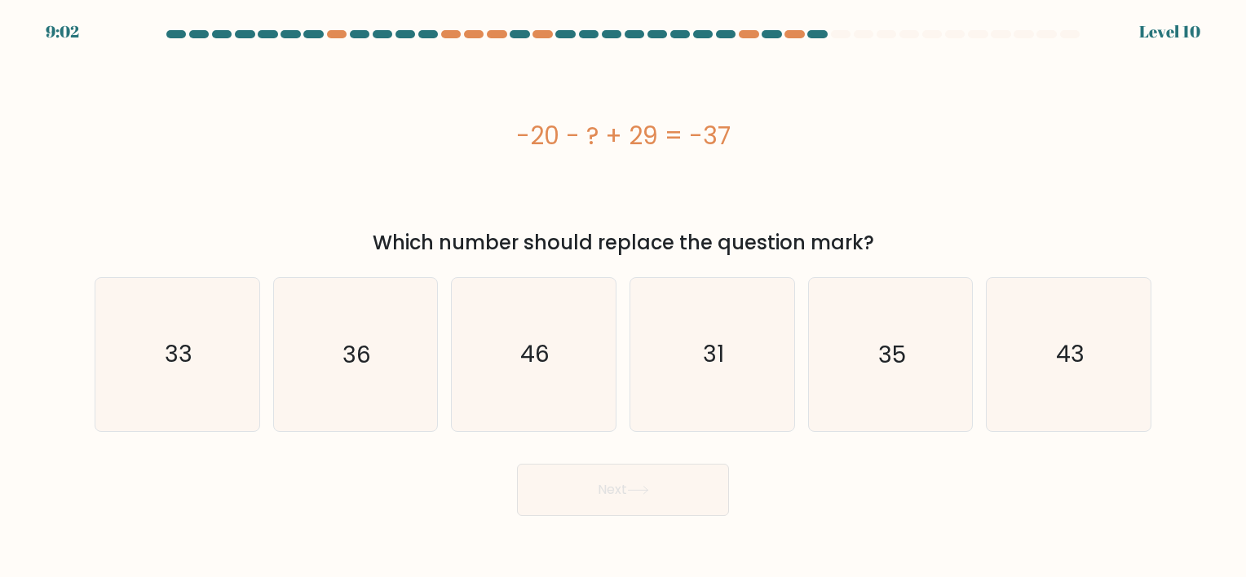
click at [681, 504] on button "Next" at bounding box center [623, 490] width 212 height 52
click at [581, 362] on icon "46" at bounding box center [534, 354] width 153 height 153
click at [623, 297] on input "c. 46" at bounding box center [623, 293] width 1 height 8
radio input "true"
click at [582, 478] on button "Next" at bounding box center [623, 490] width 212 height 52
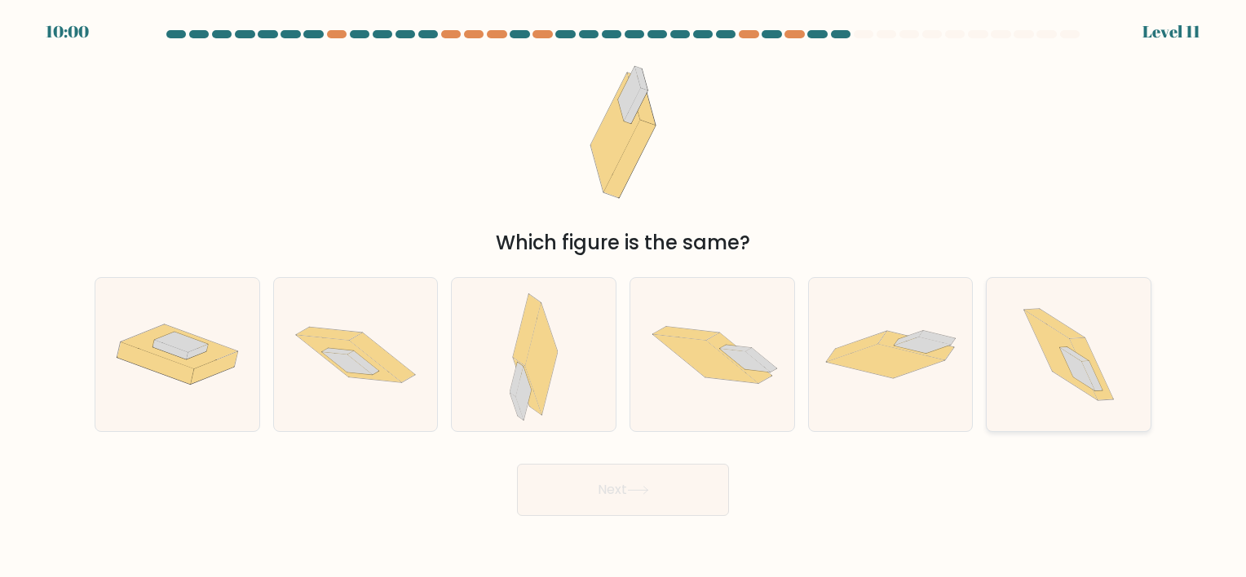
click at [1068, 345] on icon at bounding box center [1060, 356] width 73 height 90
click at [624, 297] on input "f." at bounding box center [623, 293] width 1 height 8
radio input "true"
click at [653, 487] on button "Next" at bounding box center [623, 490] width 212 height 52
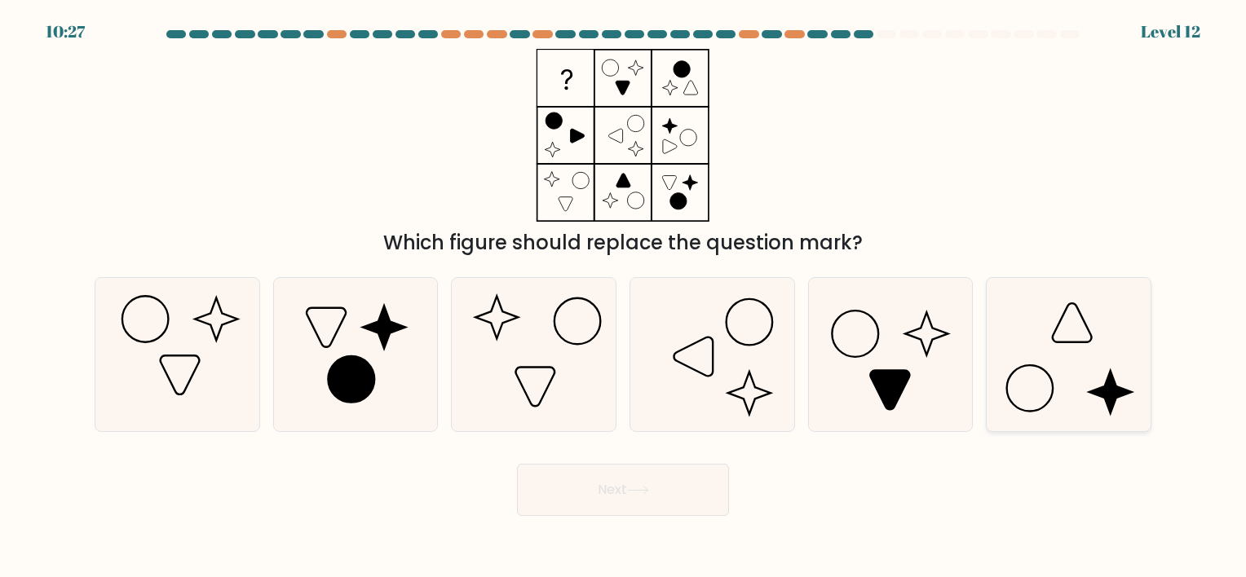
click at [1118, 360] on icon at bounding box center [1069, 354] width 153 height 153
click at [624, 297] on input "f." at bounding box center [623, 293] width 1 height 8
radio input "true"
drag, startPoint x: 631, startPoint y: 518, endPoint x: 612, endPoint y: 476, distance: 46.0
click at [623, 504] on body "10:26 Level 12" at bounding box center [623, 288] width 1246 height 577
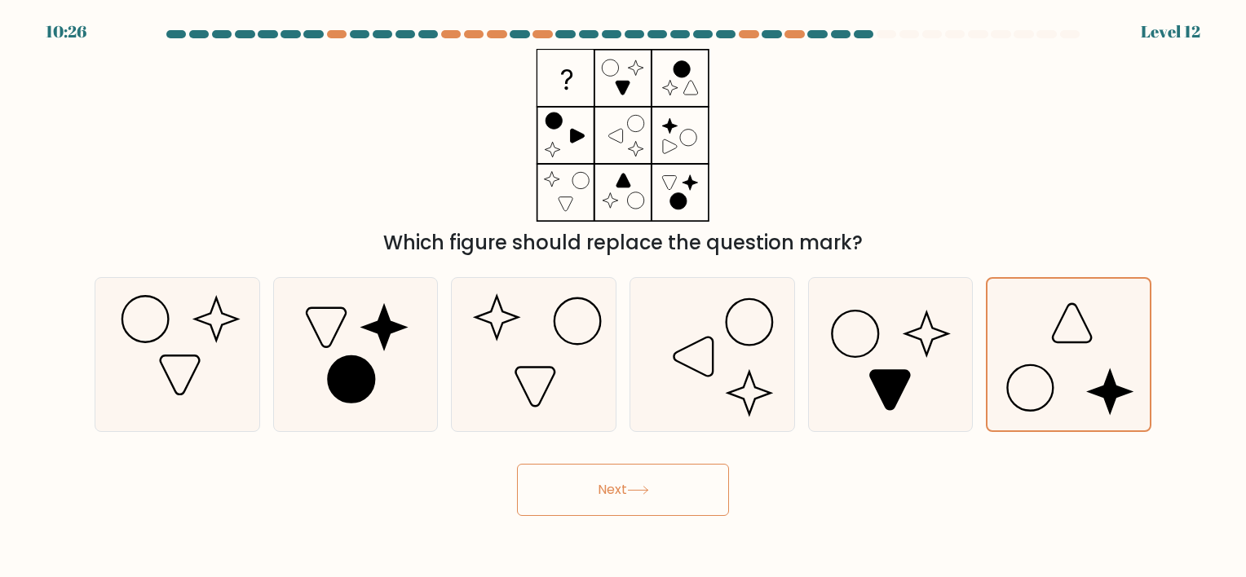
click at [610, 476] on button "Next" at bounding box center [623, 490] width 212 height 52
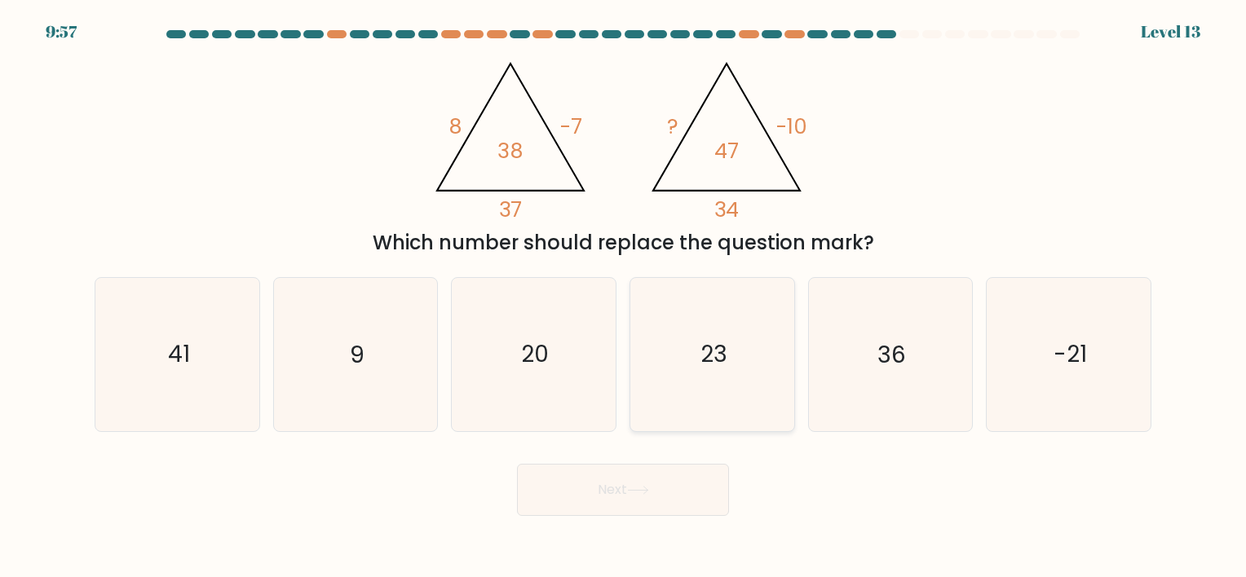
click at [737, 345] on icon "23" at bounding box center [712, 354] width 153 height 153
click at [624, 297] on input "d. 23" at bounding box center [623, 293] width 1 height 8
radio input "true"
click at [727, 475] on button "Next" at bounding box center [623, 490] width 212 height 52
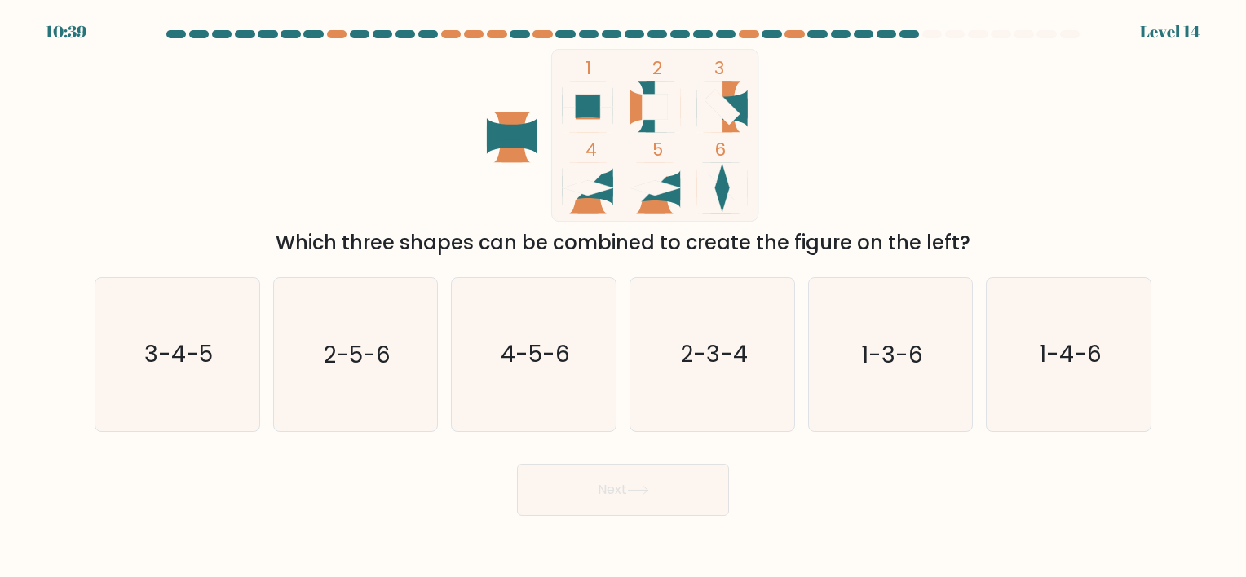
drag, startPoint x: 708, startPoint y: 482, endPoint x: 861, endPoint y: 511, distance: 156.0
click at [861, 511] on div "Next" at bounding box center [623, 484] width 1077 height 64
click at [303, 376] on icon "2-5-6" at bounding box center [355, 354] width 153 height 153
click at [623, 297] on input "b. 2-5-6" at bounding box center [623, 293] width 1 height 8
radio input "true"
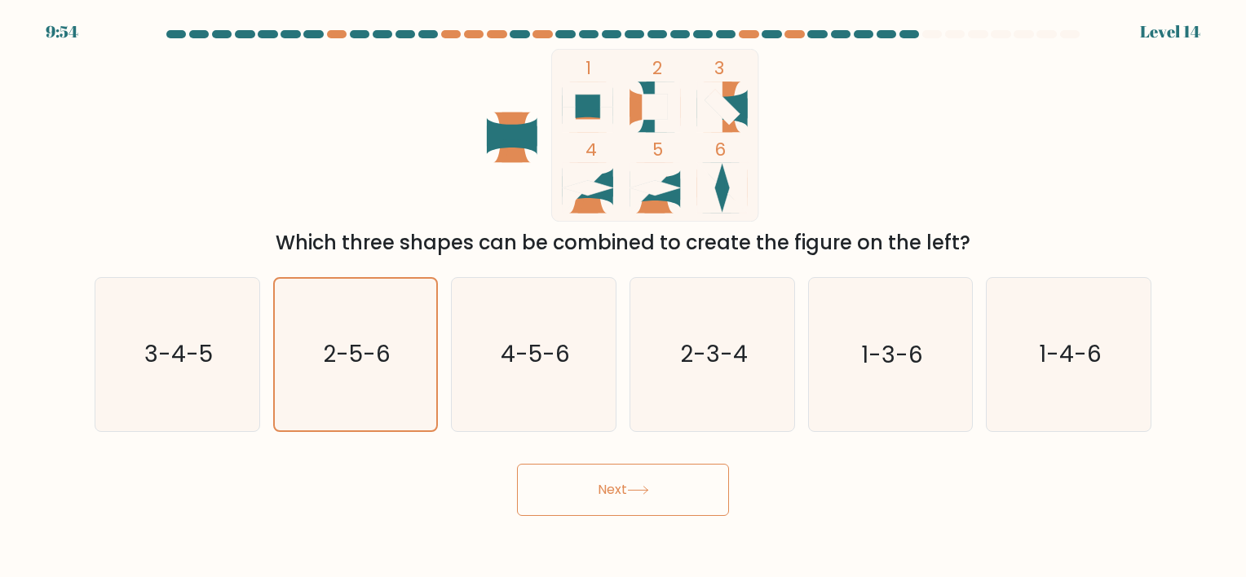
click at [611, 501] on button "Next" at bounding box center [623, 490] width 212 height 52
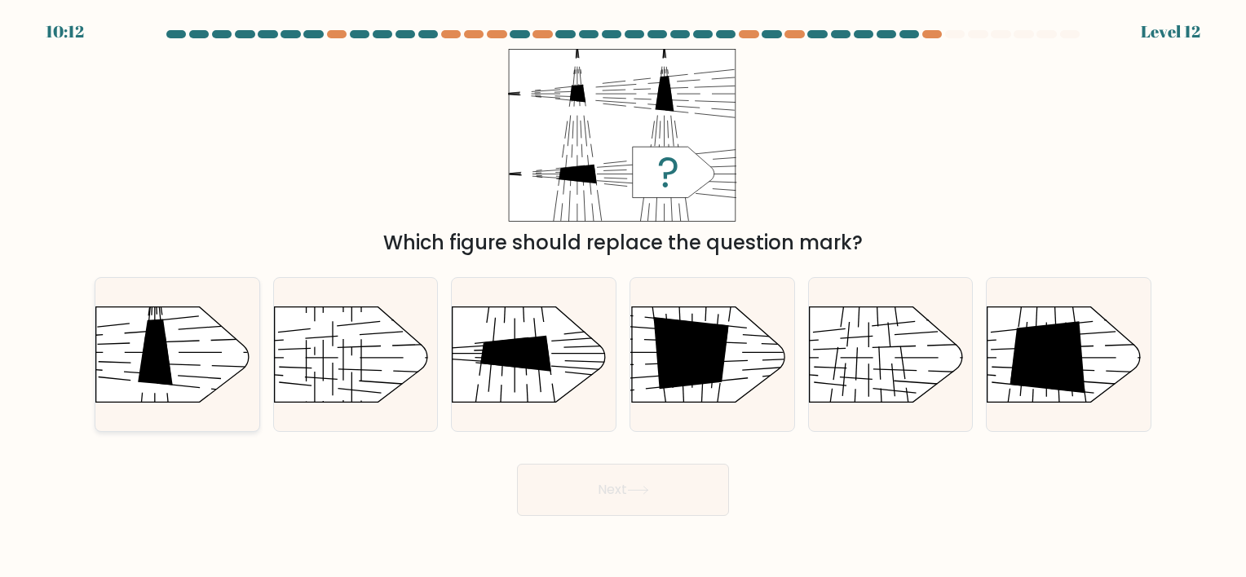
click at [178, 382] on rect at bounding box center [76, 431] width 423 height 324
click at [623, 297] on input "a." at bounding box center [623, 293] width 1 height 8
radio input "true"
click at [642, 487] on icon at bounding box center [638, 490] width 22 height 9
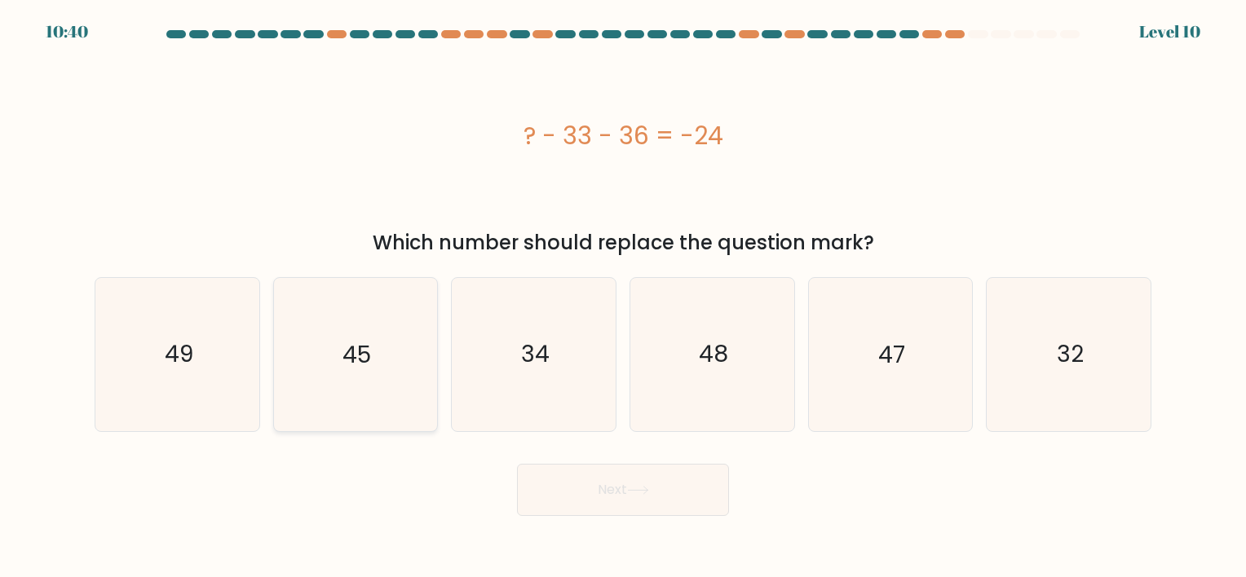
click at [330, 396] on icon "45" at bounding box center [355, 354] width 153 height 153
click at [623, 297] on input "b. 45" at bounding box center [623, 293] width 1 height 8
radio input "true"
click at [629, 478] on button "Next" at bounding box center [623, 490] width 212 height 52
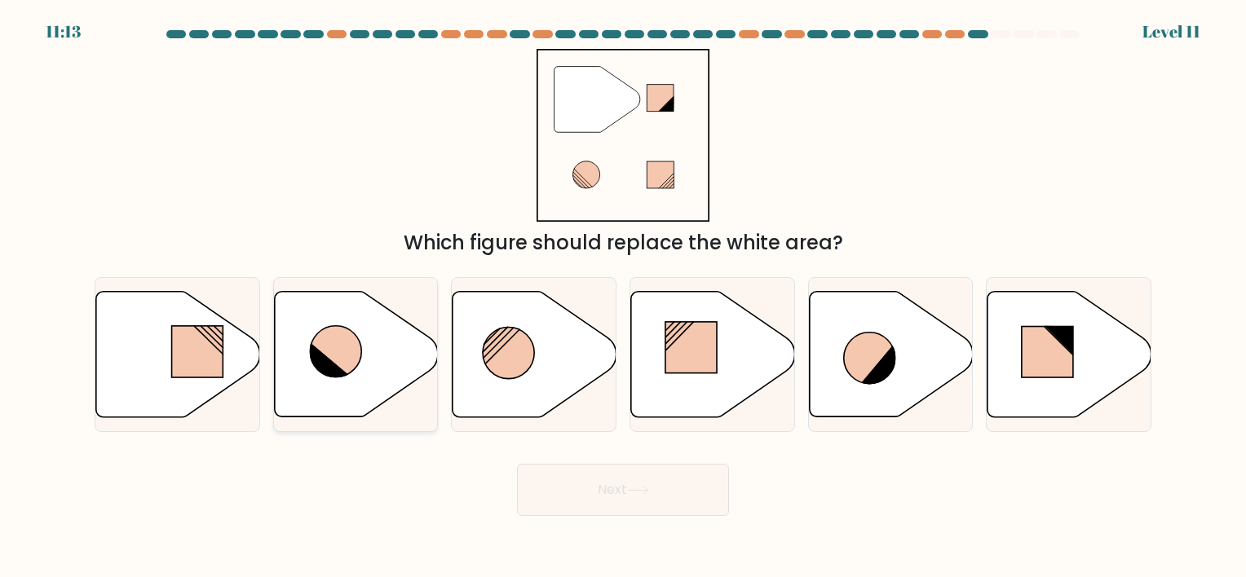
click at [329, 347] on icon at bounding box center [335, 351] width 51 height 51
click at [623, 297] on input "b." at bounding box center [623, 293] width 1 height 8
radio input "true"
click at [648, 512] on button "Next" at bounding box center [623, 490] width 212 height 52
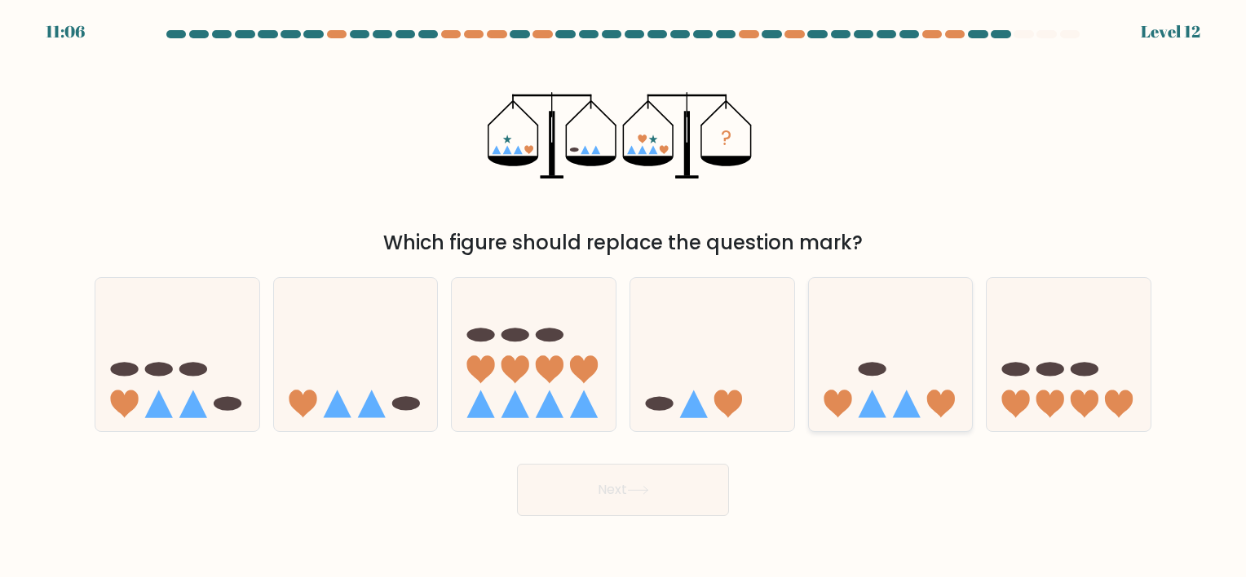
click at [895, 359] on icon at bounding box center [891, 354] width 164 height 135
click at [624, 297] on input "e." at bounding box center [623, 293] width 1 height 8
radio input "true"
click at [550, 502] on button "Next" at bounding box center [623, 490] width 212 height 52
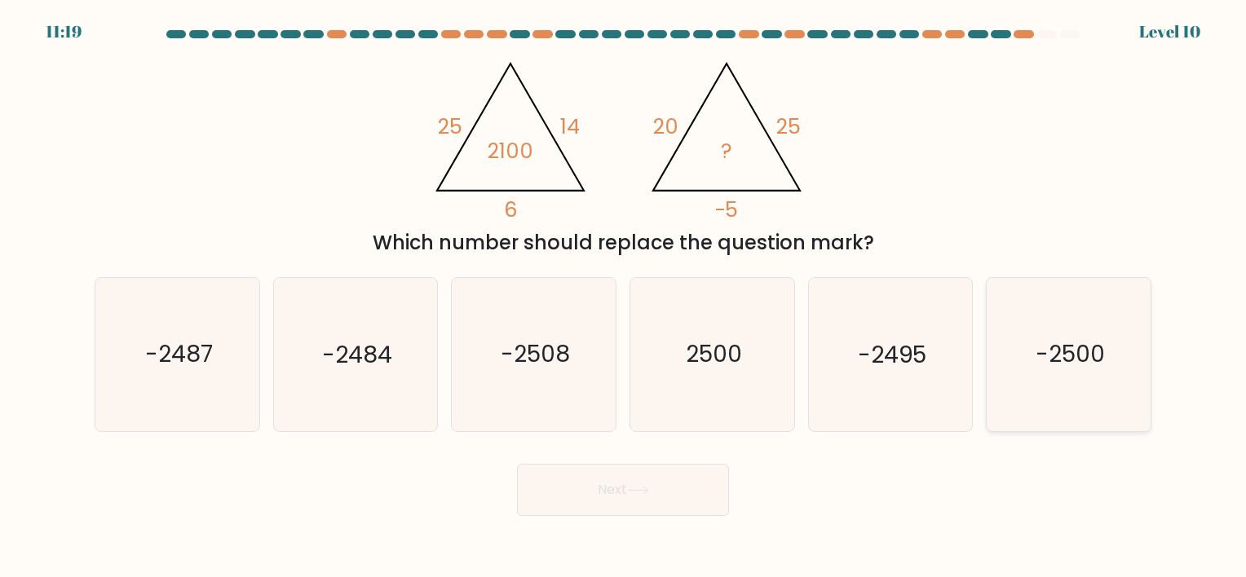
click at [1023, 385] on icon "-2500" at bounding box center [1069, 354] width 153 height 153
click at [624, 297] on input "f. -2500" at bounding box center [623, 293] width 1 height 8
radio input "true"
click at [688, 505] on button "Next" at bounding box center [623, 490] width 212 height 52
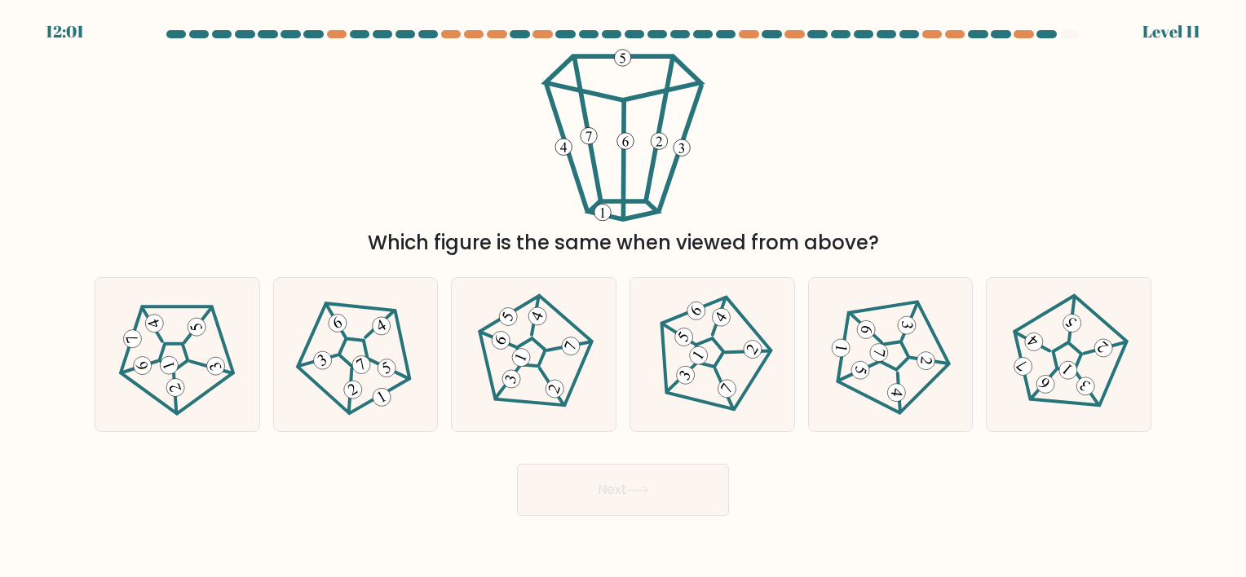
drag, startPoint x: 670, startPoint y: 471, endPoint x: 707, endPoint y: 480, distance: 38.6
click at [707, 480] on button "Next" at bounding box center [623, 490] width 212 height 52
click at [792, 447] on form at bounding box center [623, 273] width 1246 height 486
click at [546, 347] on icon at bounding box center [534, 355] width 122 height 122
click at [623, 297] on input "c." at bounding box center [623, 293] width 1 height 8
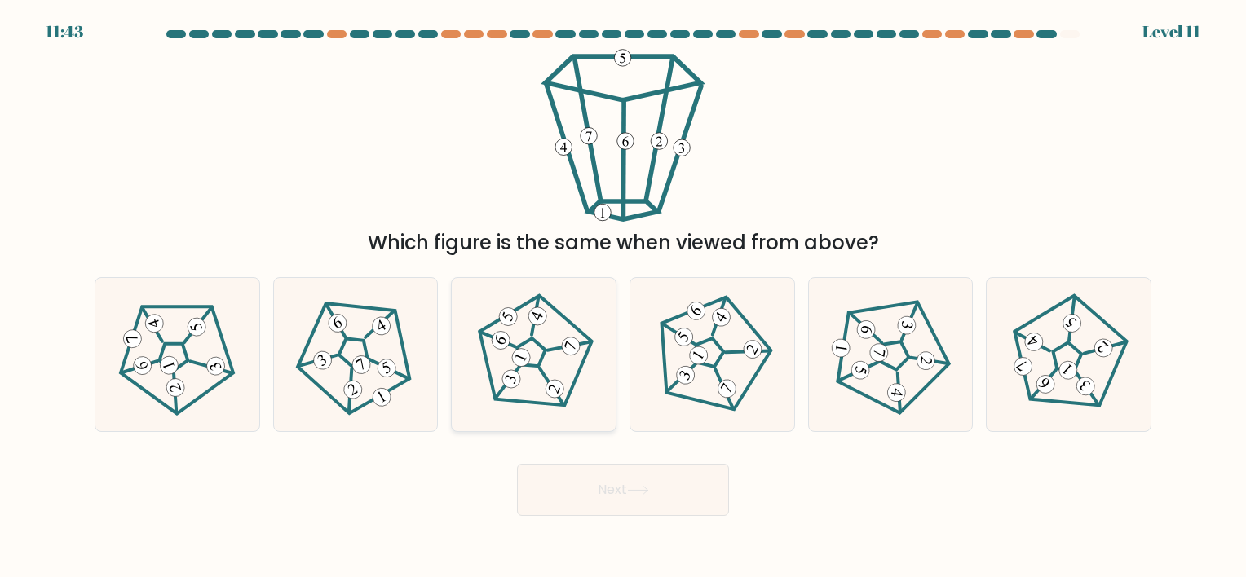
radio input "true"
click at [716, 476] on button "Next" at bounding box center [623, 490] width 212 height 52
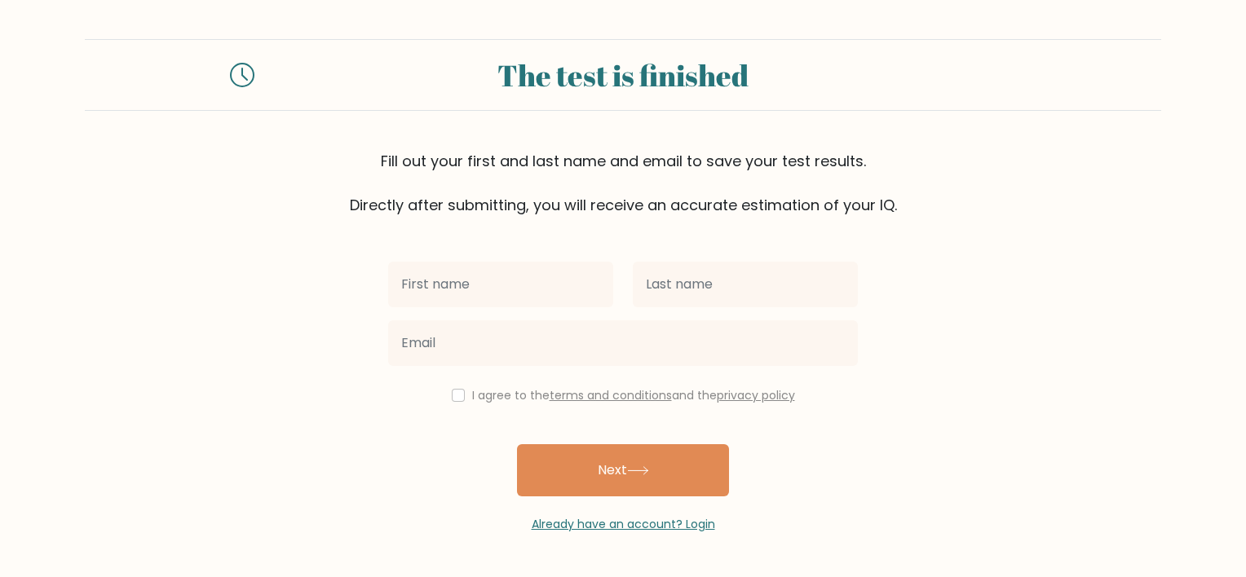
click at [515, 295] on input "text" at bounding box center [500, 285] width 225 height 46
type input "[PERSON_NAME]"
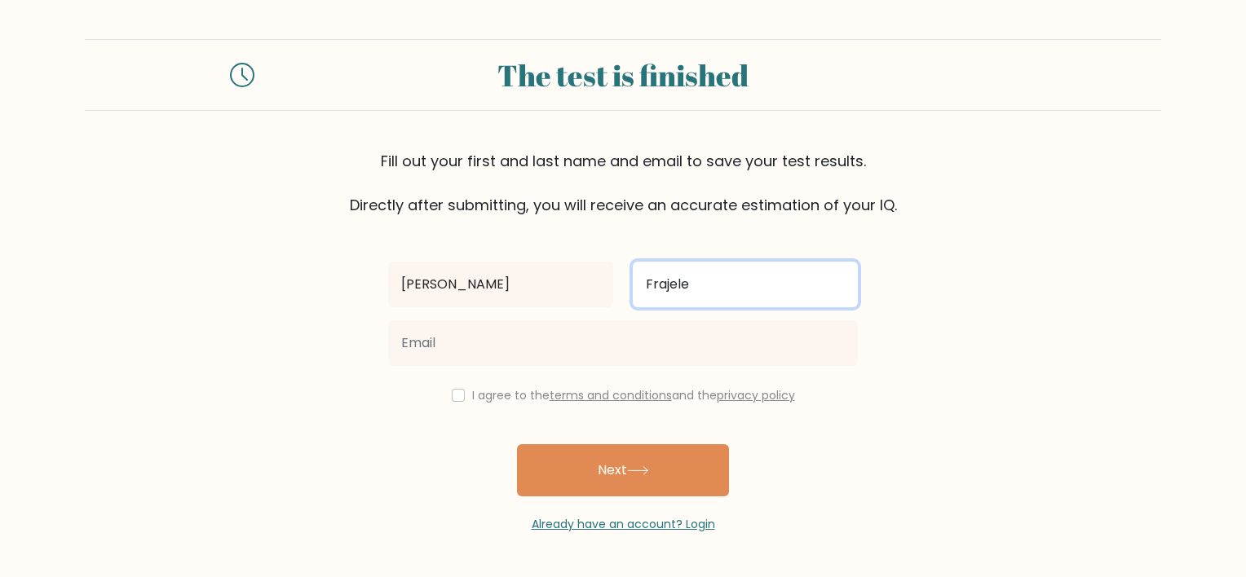
type input "Frajele"
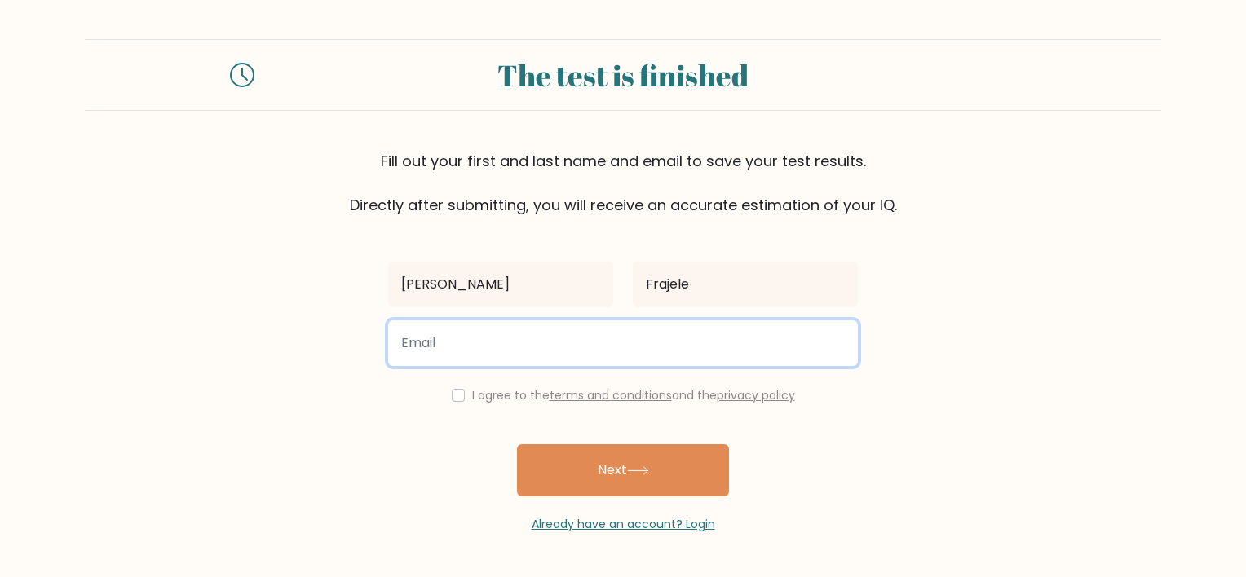
click at [550, 336] on input "email" at bounding box center [623, 344] width 470 height 46
type input "xxanne1443@gmail.com"
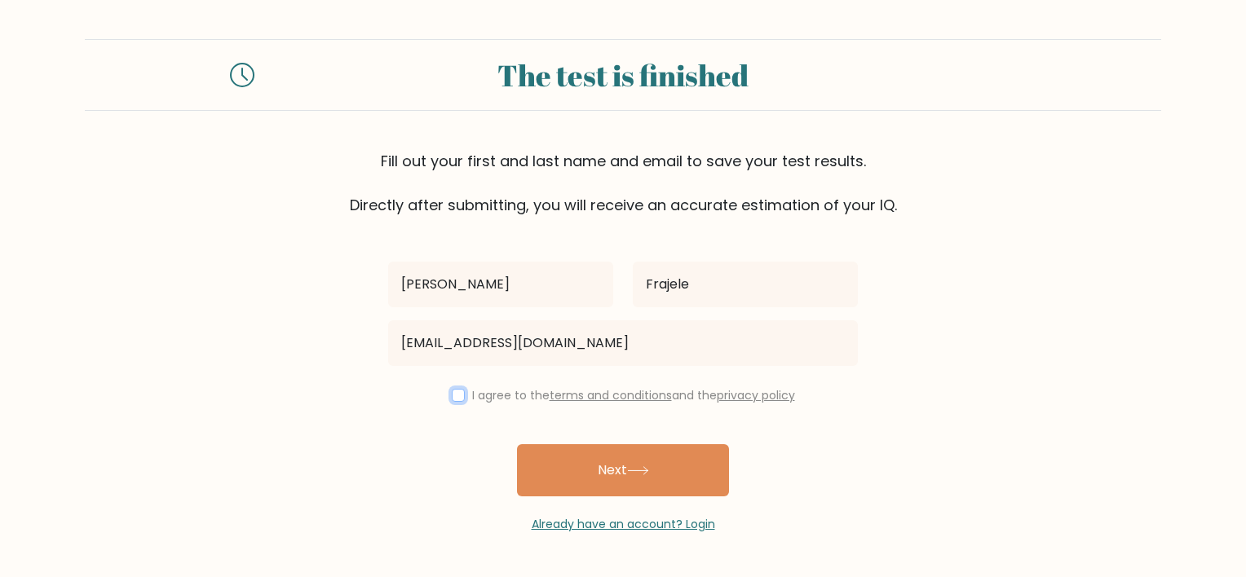
click at [457, 400] on input "checkbox" at bounding box center [458, 395] width 13 height 13
checkbox input "true"
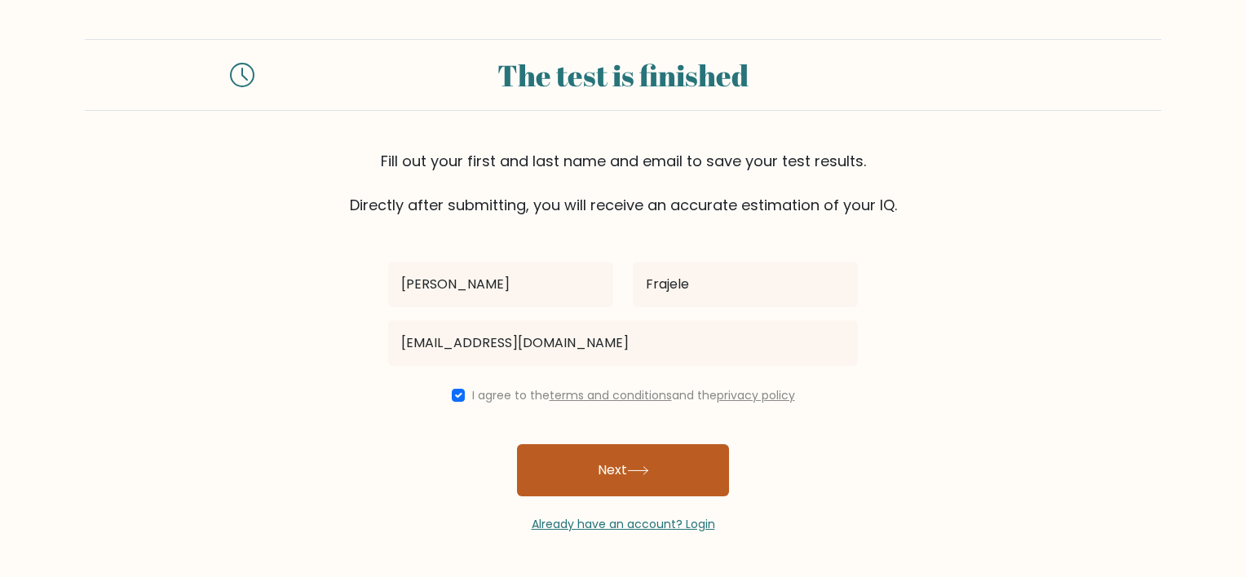
click at [587, 457] on button "Next" at bounding box center [623, 470] width 212 height 52
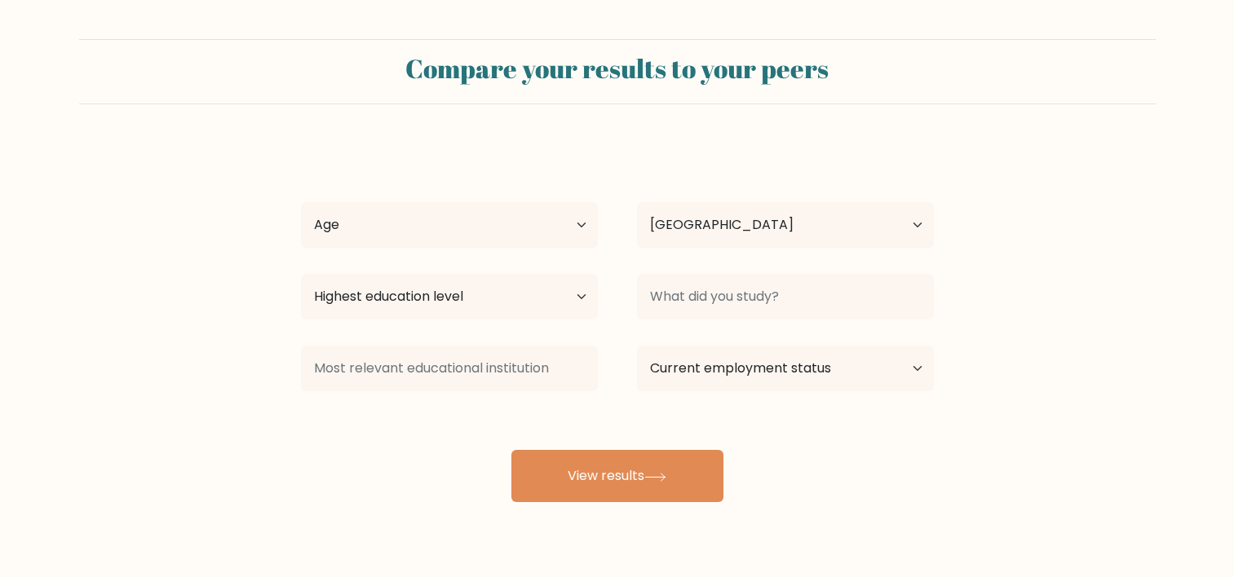
select select "PH"
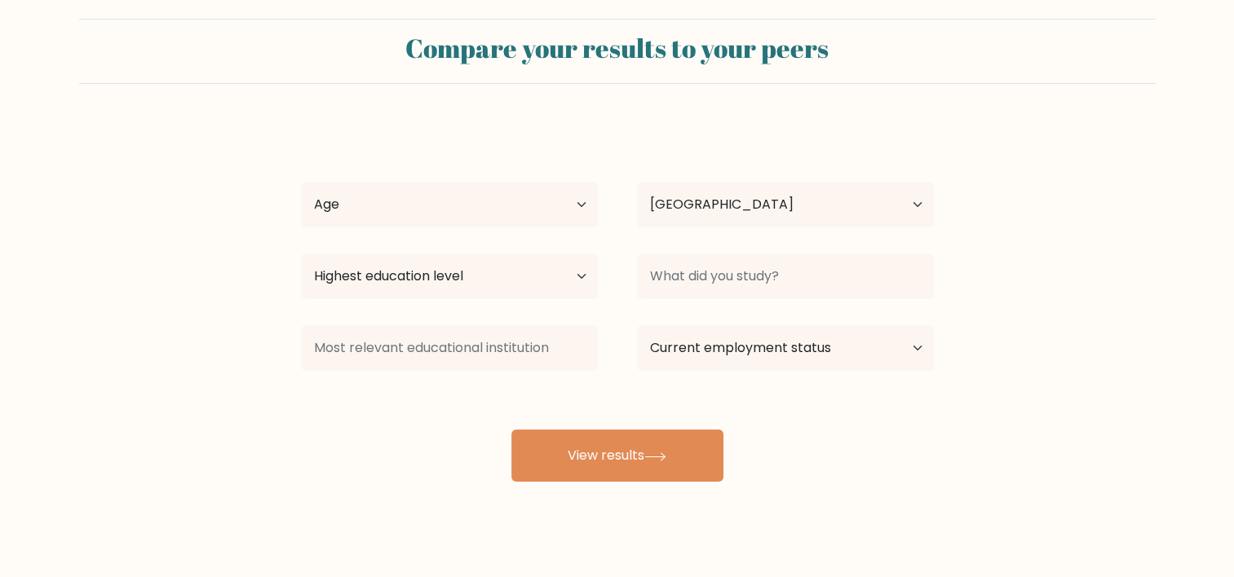
scroll to position [41, 0]
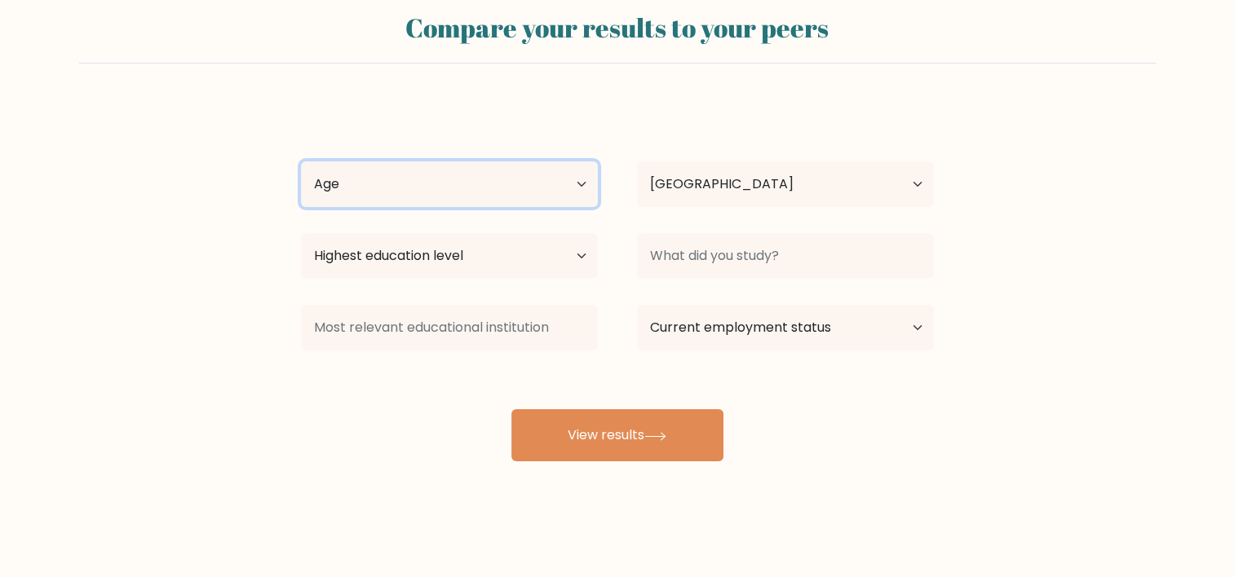
click at [510, 187] on select "Age Under [DEMOGRAPHIC_DATA] [DEMOGRAPHIC_DATA] [DEMOGRAPHIC_DATA] [DEMOGRAPHIC…" at bounding box center [449, 184] width 297 height 46
select select "25_34"
click at [301, 161] on select "Age Under [DEMOGRAPHIC_DATA] [DEMOGRAPHIC_DATA] [DEMOGRAPHIC_DATA] [DEMOGRAPHIC…" at bounding box center [449, 184] width 297 height 46
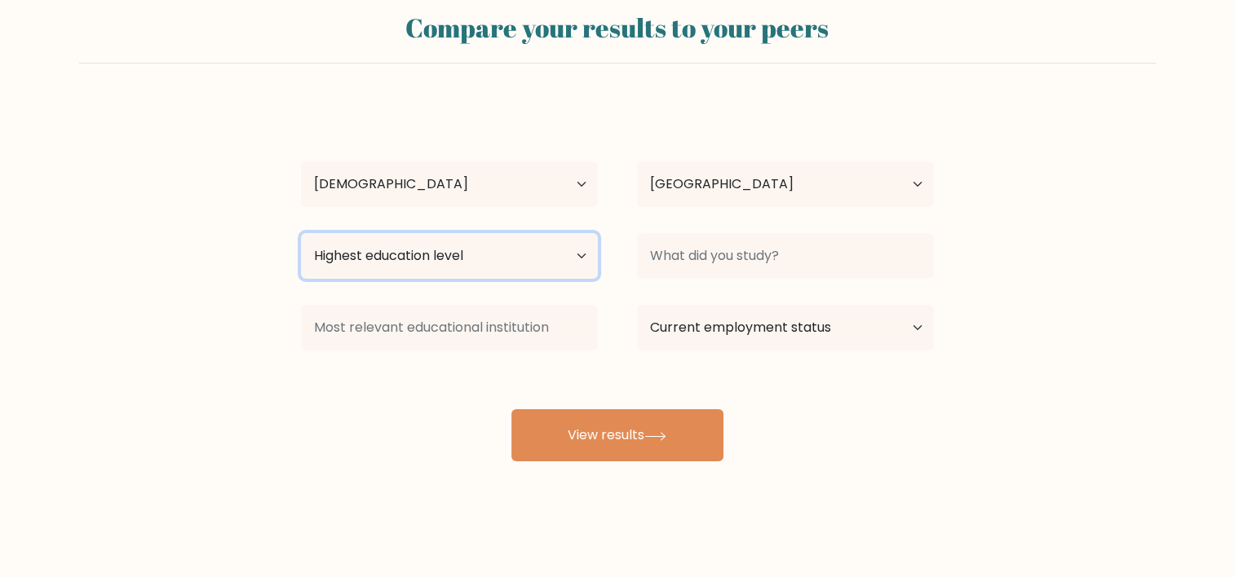
click at [529, 269] on select "Highest education level No schooling Primary Lower Secondary Upper Secondary Oc…" at bounding box center [449, 256] width 297 height 46
select select "bachelors_degree"
click at [301, 233] on select "Highest education level No schooling Primary Lower Secondary Upper Secondary Oc…" at bounding box center [449, 256] width 297 height 46
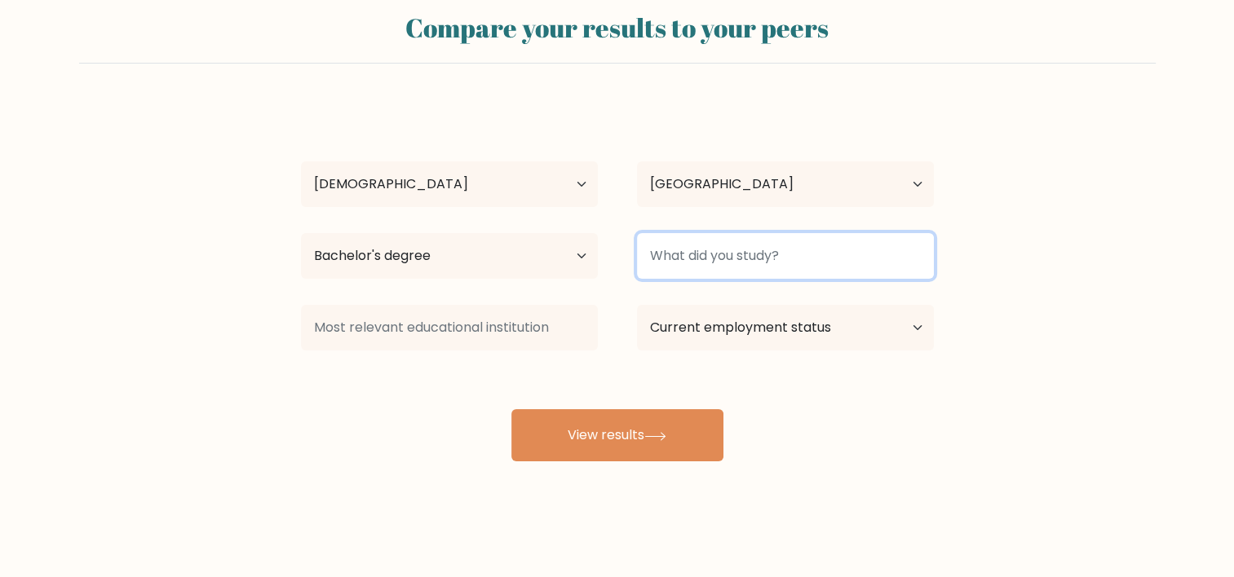
click at [692, 251] on input at bounding box center [785, 256] width 297 height 46
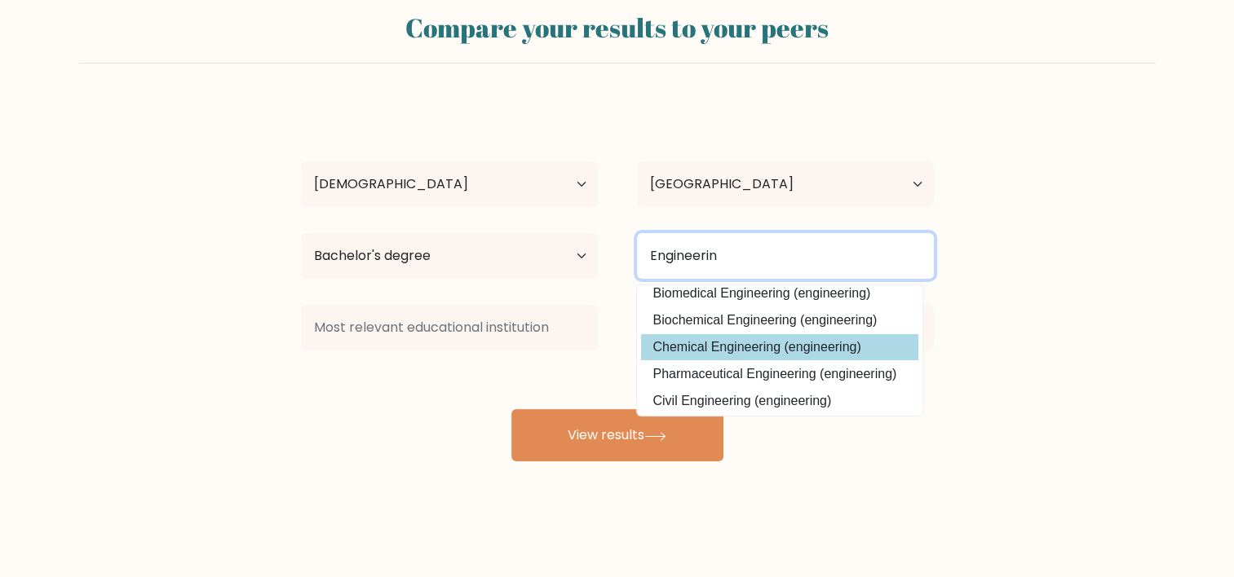
scroll to position [147, 0]
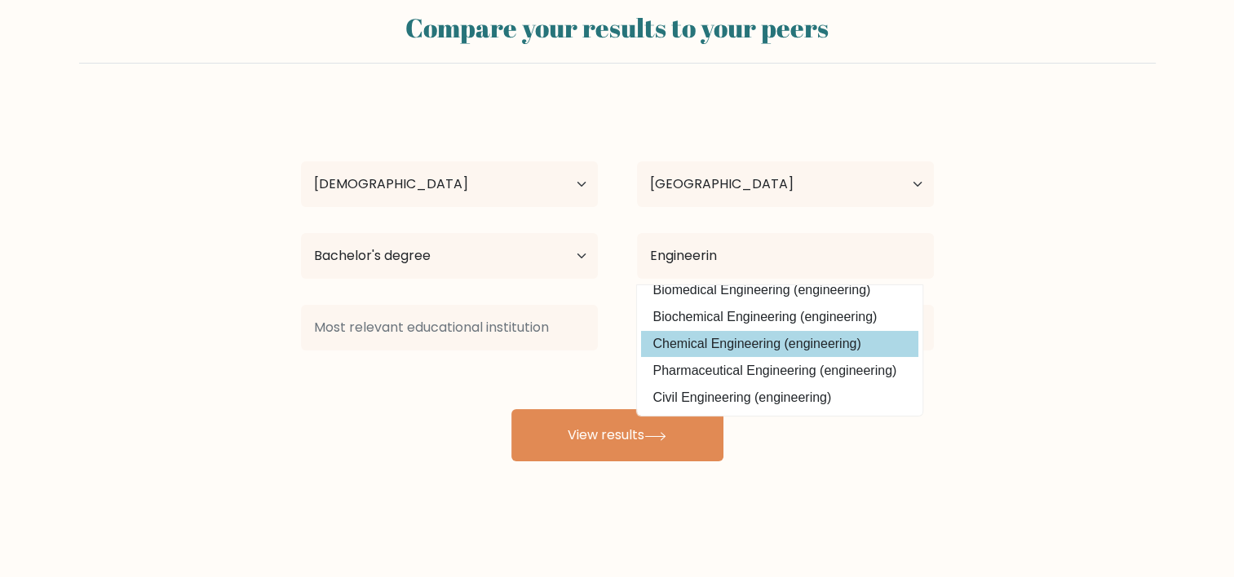
click at [756, 333] on div "[PERSON_NAME] Age Under [DEMOGRAPHIC_DATA] [DEMOGRAPHIC_DATA] [DEMOGRAPHIC_DATA…" at bounding box center [617, 282] width 652 height 359
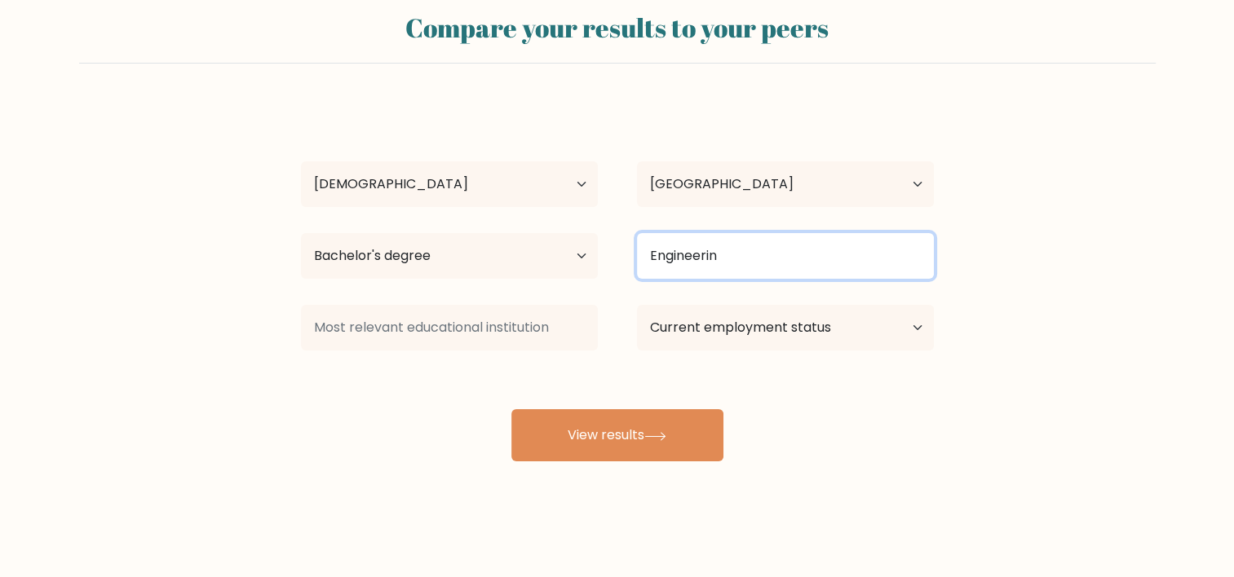
click at [758, 264] on input "Engineerin" at bounding box center [785, 256] width 297 height 46
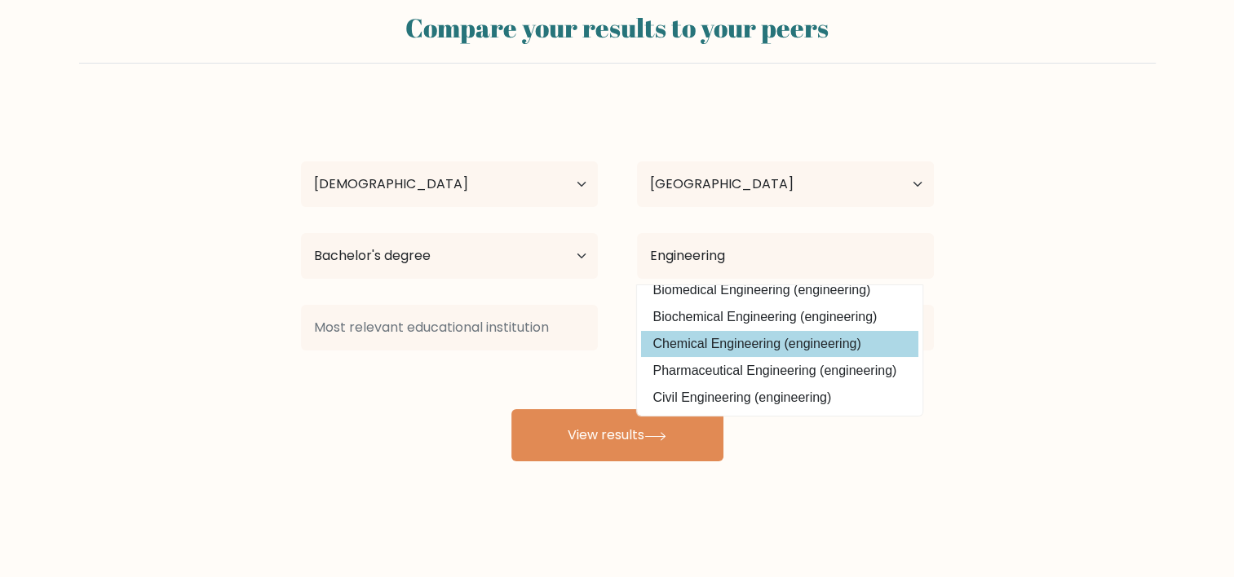
click at [732, 342] on option "Chemical Engineering (engineering)" at bounding box center [779, 344] width 277 height 26
type input "Chemical Engineering"
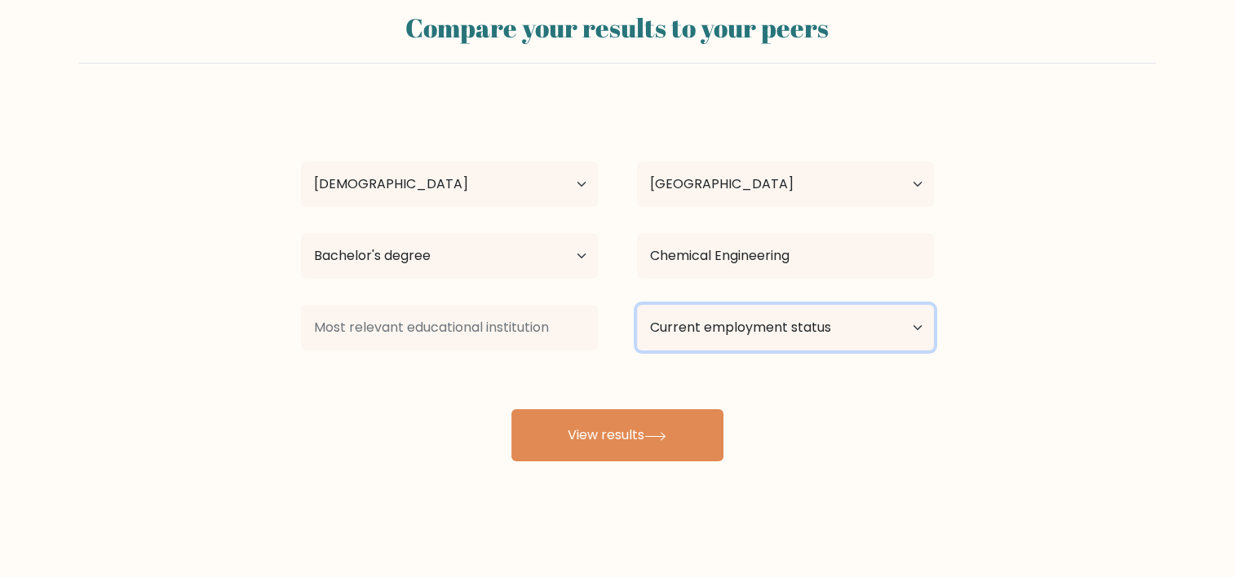
click at [732, 342] on select "Current employment status Employed Student Retired Other / prefer not to answer" at bounding box center [785, 328] width 297 height 46
select select "other"
click at [637, 305] on select "Current employment status Employed Student Retired Other / prefer not to answer" at bounding box center [785, 328] width 297 height 46
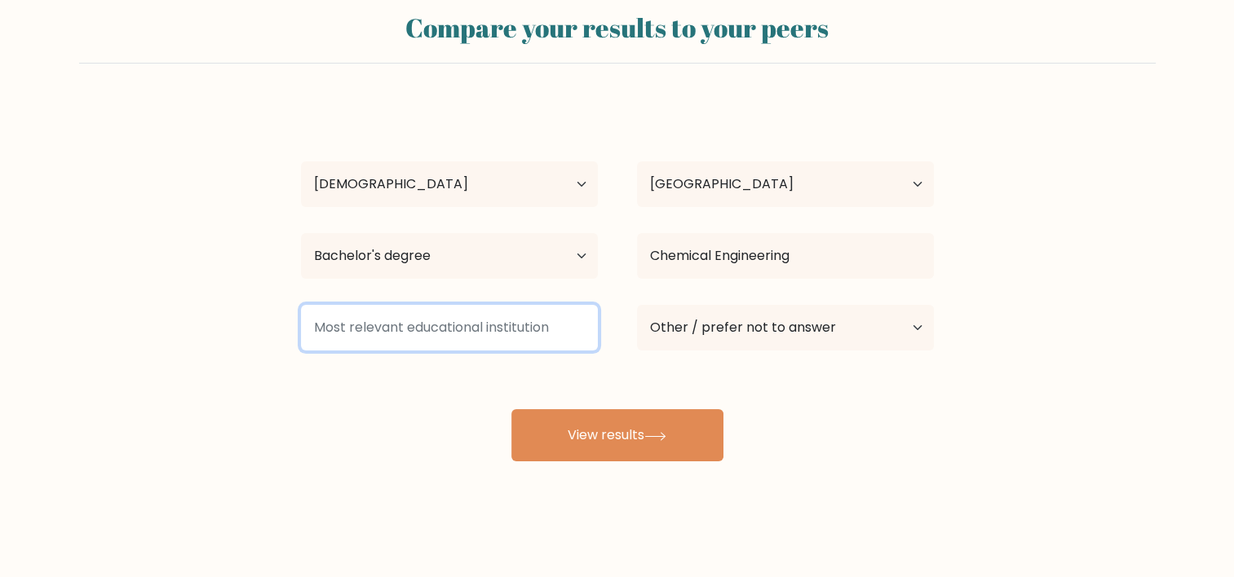
click at [489, 339] on input at bounding box center [449, 328] width 297 height 46
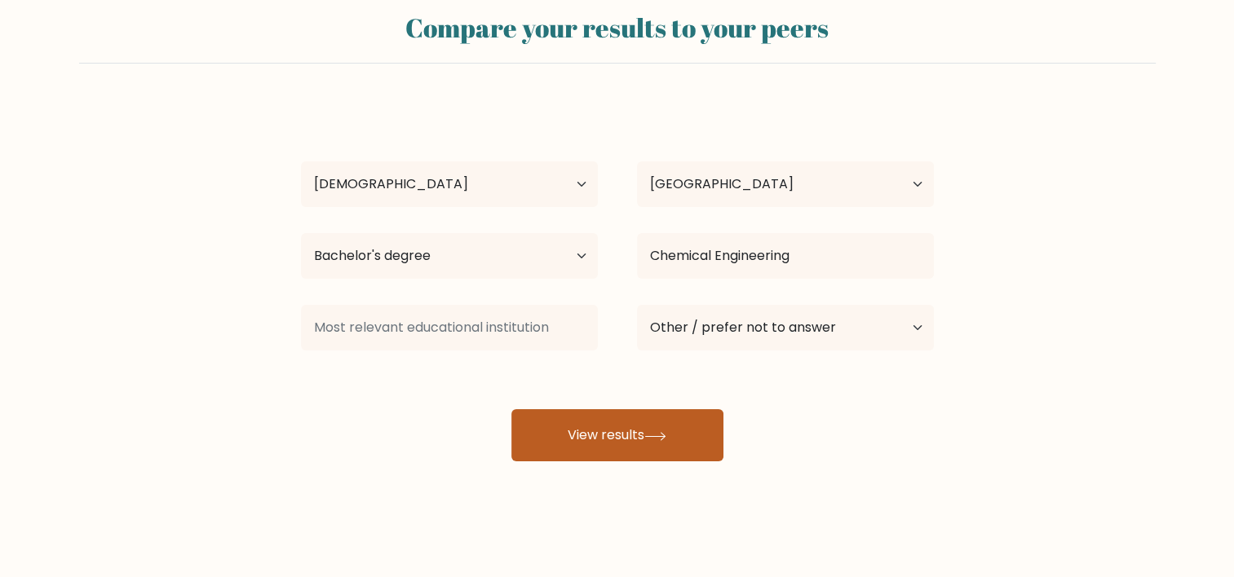
click at [577, 420] on button "View results" at bounding box center [617, 435] width 212 height 52
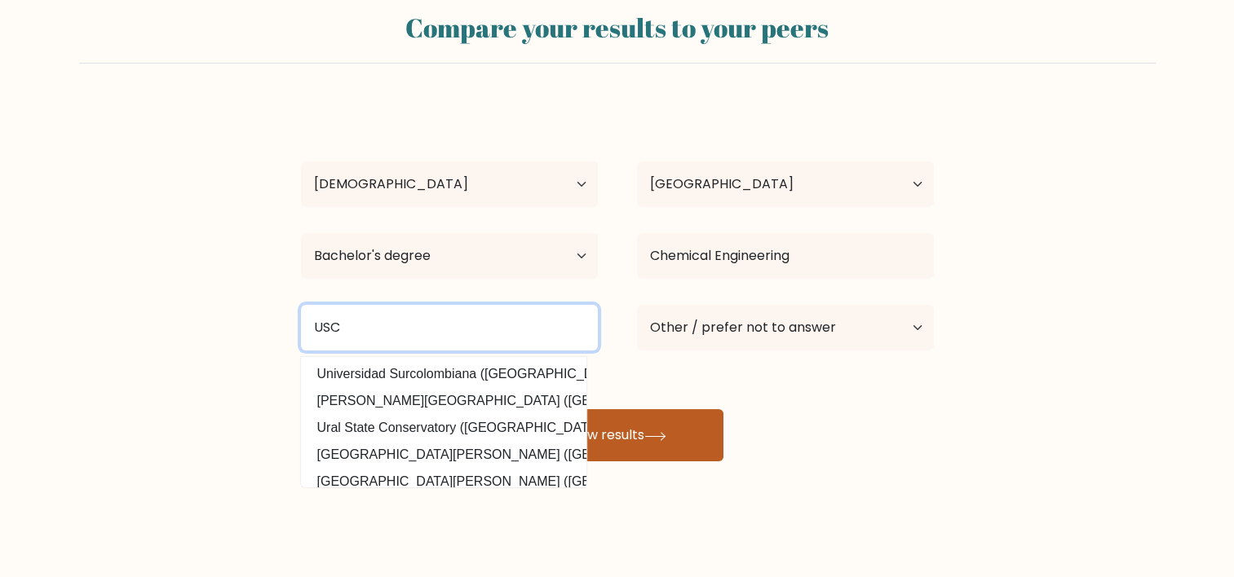
type input "USC"
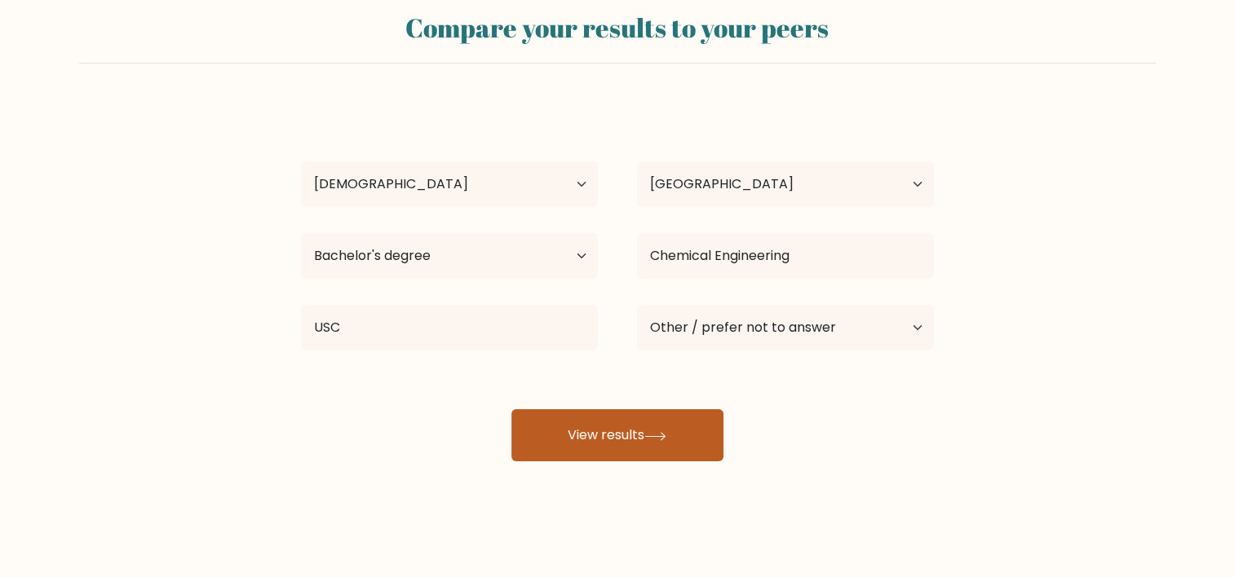
click at [639, 444] on button "View results" at bounding box center [617, 435] width 212 height 52
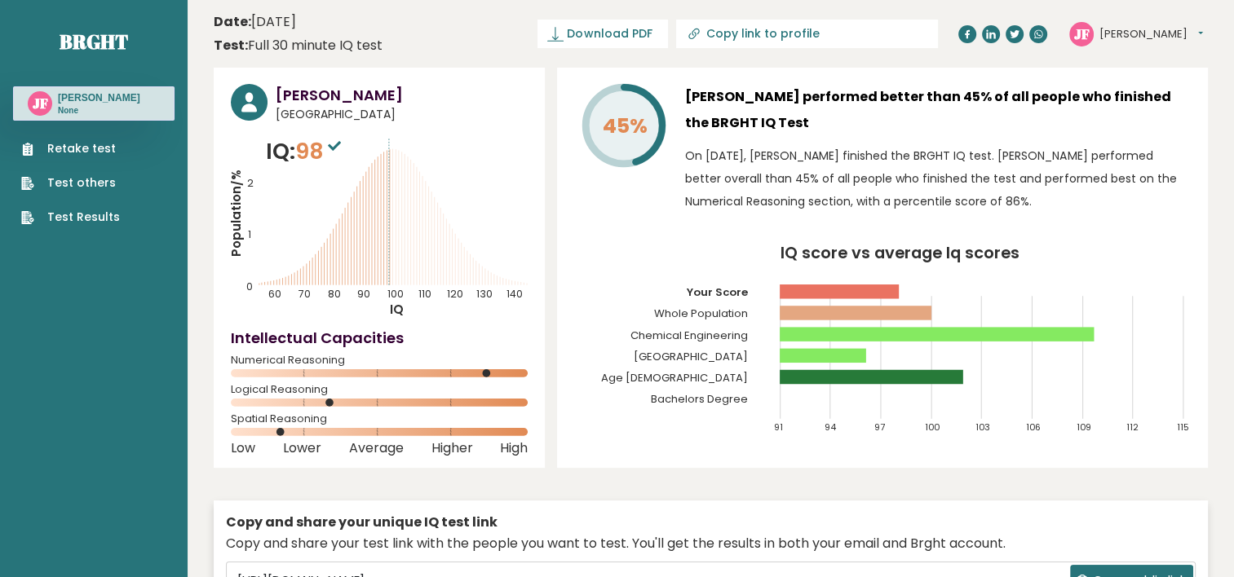
drag, startPoint x: 657, startPoint y: 35, endPoint x: 559, endPoint y: 39, distance: 98.0
click at [559, 39] on header "Date: September 14, 2025 Test: Full 30 minute IQ test Download PDF Downloading.…" at bounding box center [711, 33] width 994 height 51
click at [652, 33] on span "Download PDF" at bounding box center [609, 33] width 85 height 17
click at [668, 33] on span "✓ Your PDF is downloaded..." at bounding box center [575, 34] width 185 height 29
click at [702, 34] on icon at bounding box center [694, 34] width 16 height 16
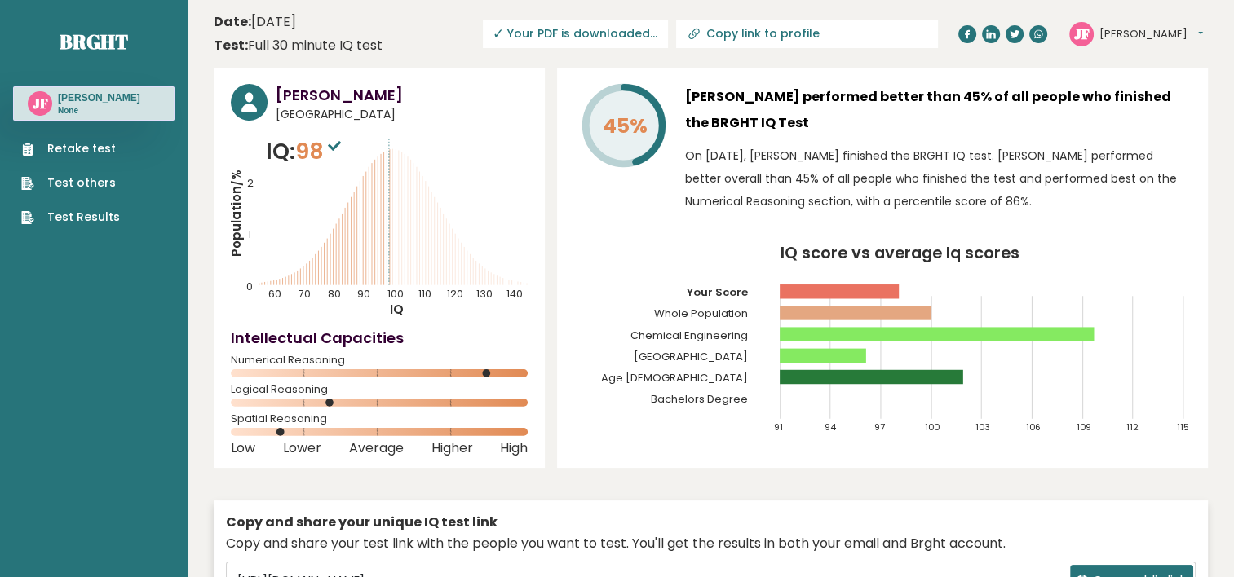
type input "https://brght.org/profile/jen-frajele/?utm_source=share&utm_medium=copy&utm_cam…"
drag, startPoint x: 763, startPoint y: 34, endPoint x: 928, endPoint y: 61, distance: 166.9
click at [819, 33] on input "https://brght.org/profile/jen-frajele/?utm_source=share&utm_medium=copy&utm_cam…" at bounding box center [759, 33] width 222 height 13
drag, startPoint x: 819, startPoint y: 33, endPoint x: 721, endPoint y: 32, distance: 97.9
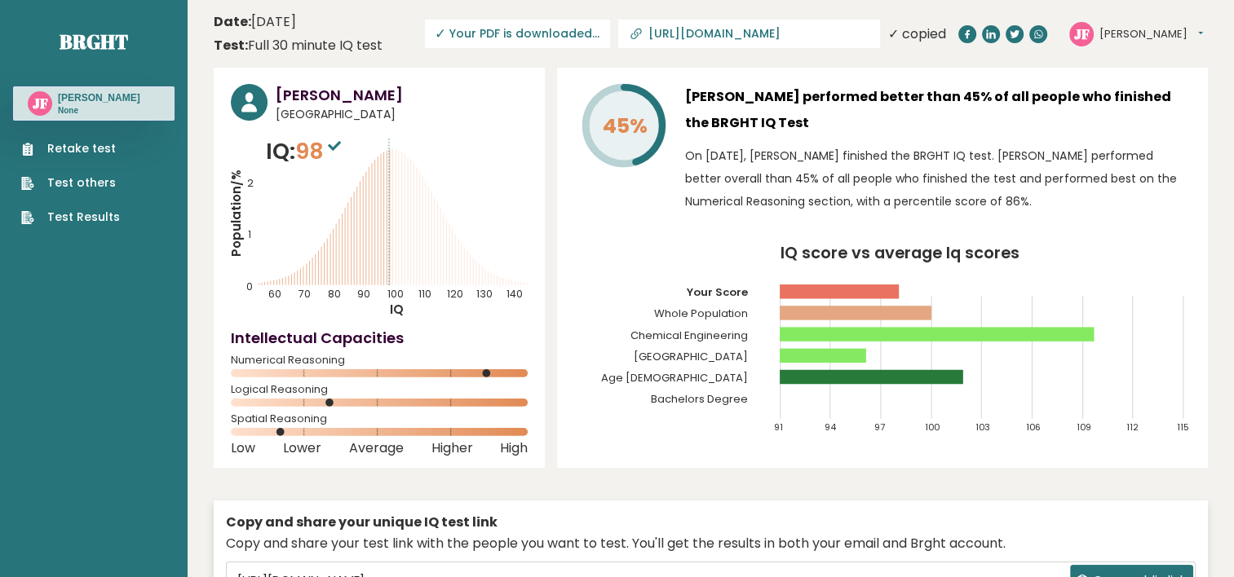
click at [721, 32] on input "https://brght.org/profile/jen-frajele/?utm_source=share&utm_medium=copy&utm_cam…" at bounding box center [759, 33] width 222 height 13
click at [41, 102] on text "JF" at bounding box center [40, 103] width 15 height 19
click at [253, 100] on circle at bounding box center [249, 102] width 37 height 37
click at [311, 95] on h3 "[PERSON_NAME]" at bounding box center [402, 95] width 252 height 22
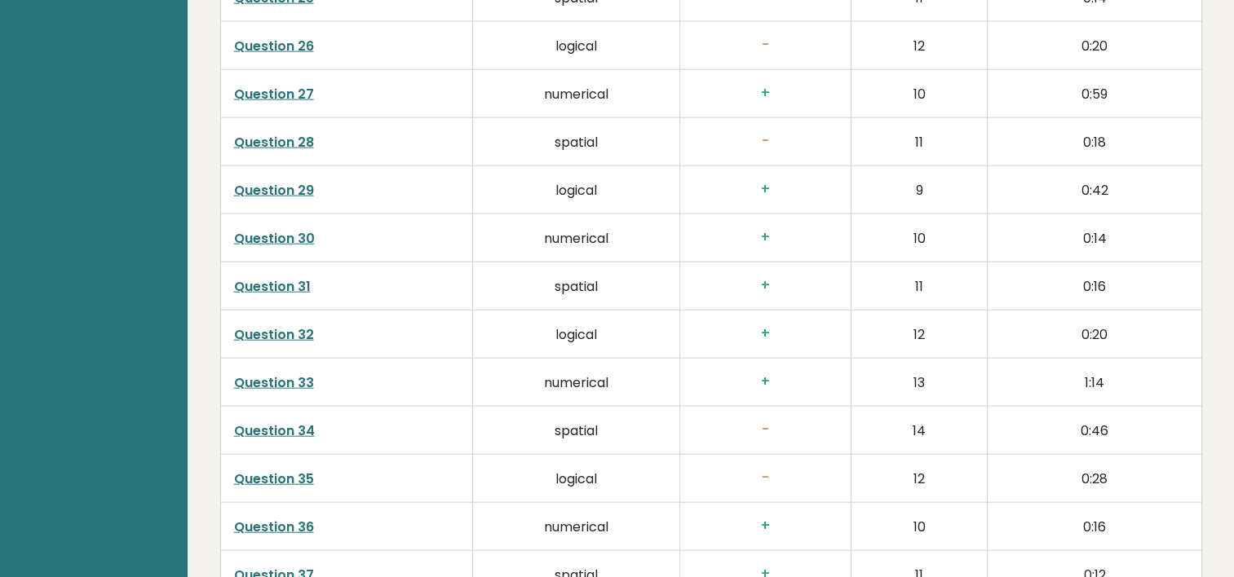
scroll to position [4078, 0]
